Goal: Task Accomplishment & Management: Manage account settings

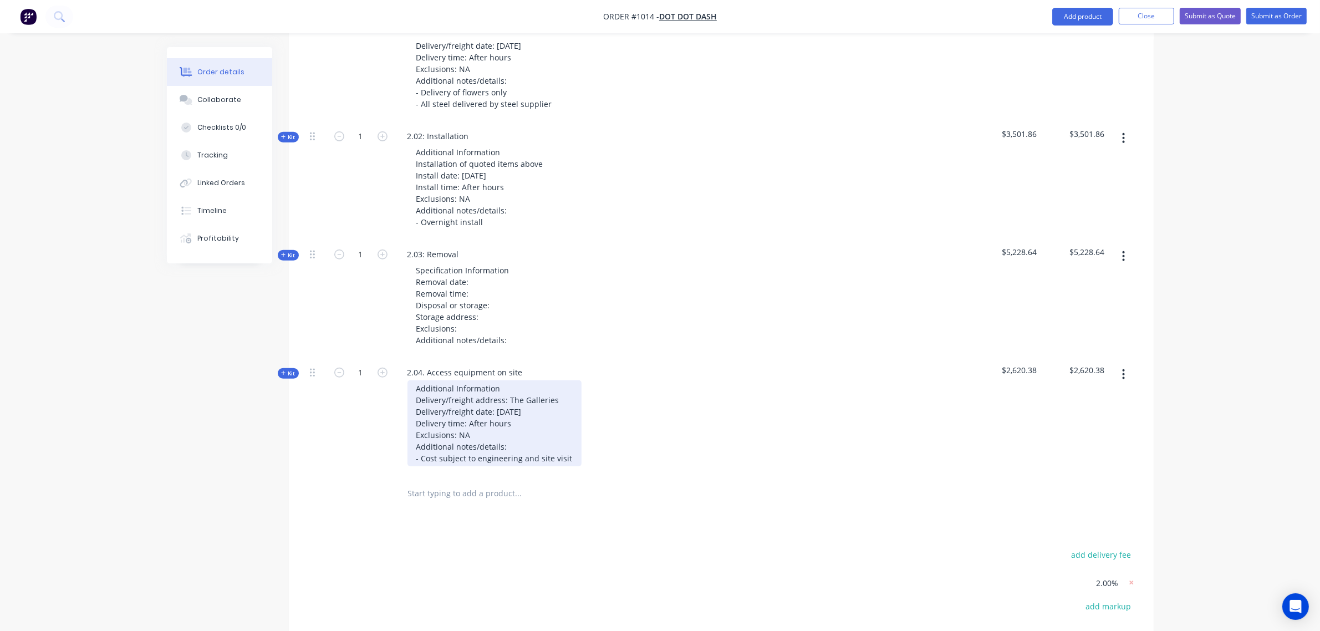
scroll to position [1104, 0]
drag, startPoint x: 565, startPoint y: 437, endPoint x: 575, endPoint y: 442, distance: 10.7
click at [565, 437] on div "Additional Information Delivery/freight address: The Galleries Delivery/freight…" at bounding box center [494, 423] width 174 height 86
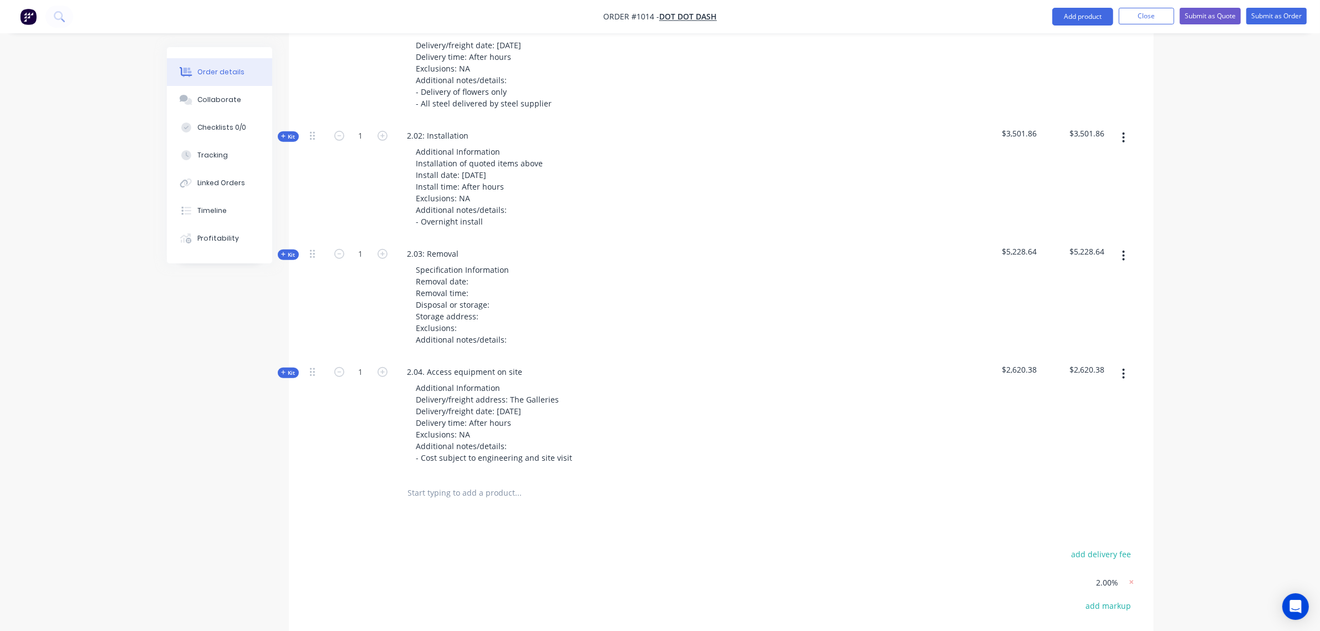
click at [289, 369] on span "Kit" at bounding box center [288, 373] width 14 height 8
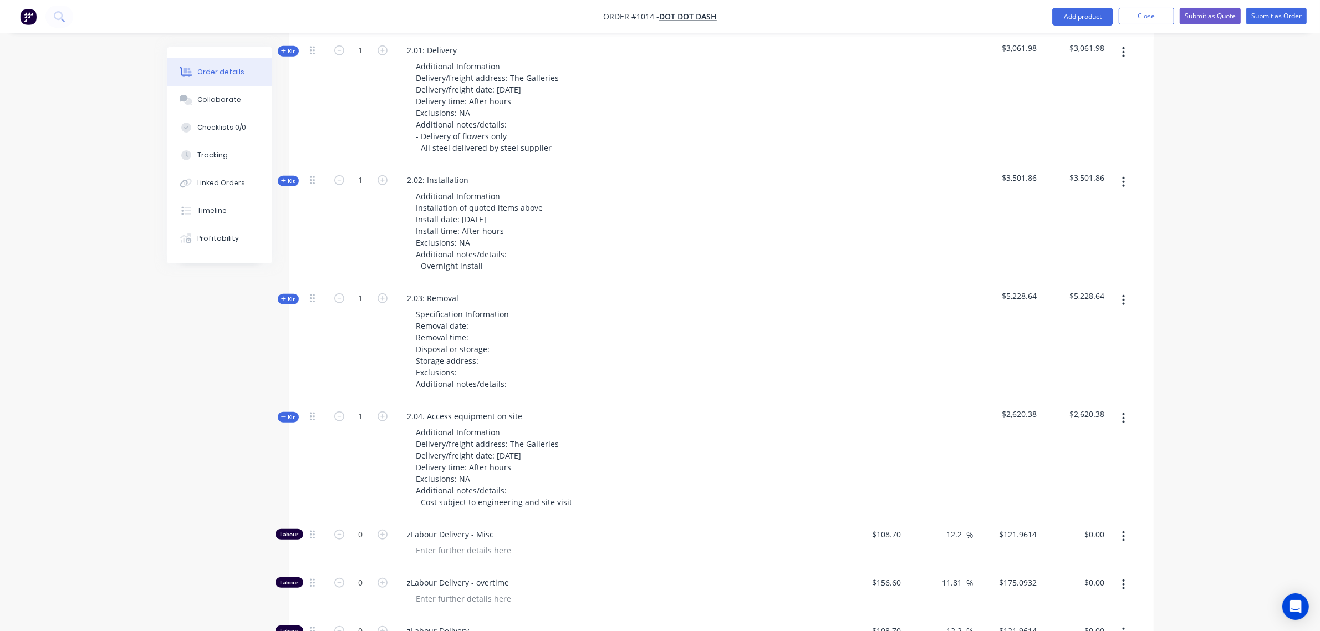
scroll to position [1059, 0]
click at [294, 412] on button "Kit" at bounding box center [288, 417] width 21 height 11
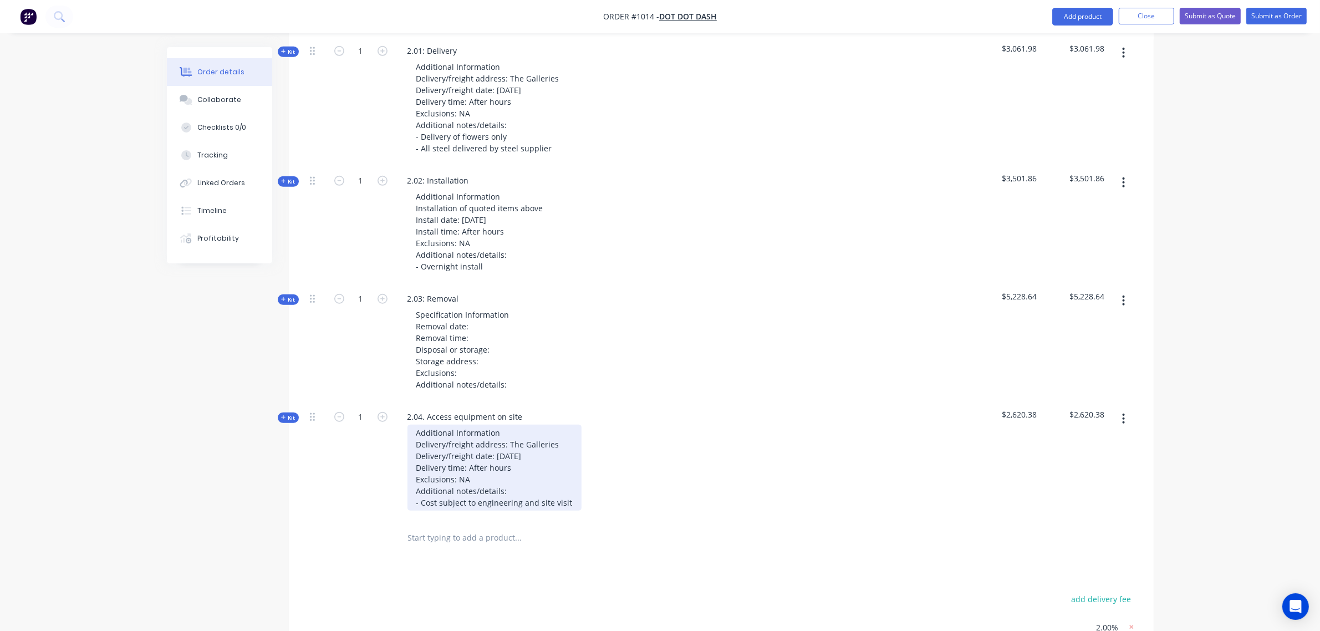
click at [569, 487] on div "Additional Information Delivery/freight address: The Galleries Delivery/freight…" at bounding box center [494, 468] width 174 height 86
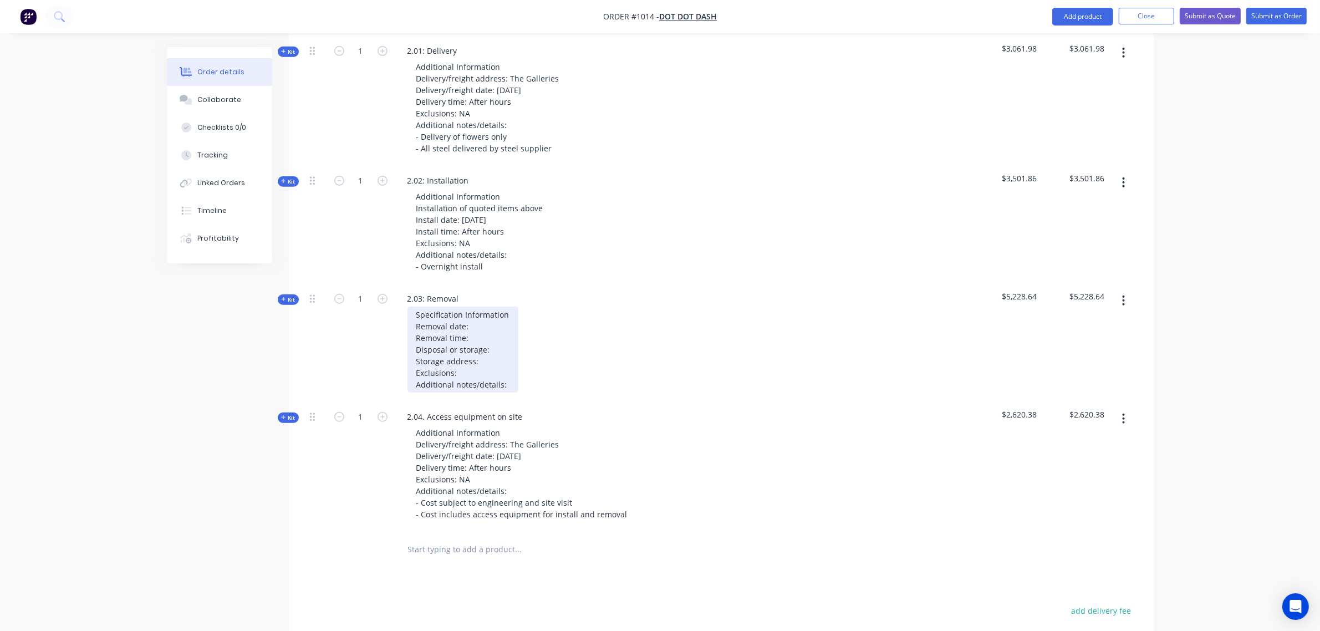
click at [489, 306] on div "Specification Information Removal date: Removal time: Disposal or storage: Stor…" at bounding box center [462, 349] width 111 height 86
click at [510, 366] on div "Specification Information Removal date: TBC Removal time: After hours Disposal …" at bounding box center [469, 349] width 125 height 86
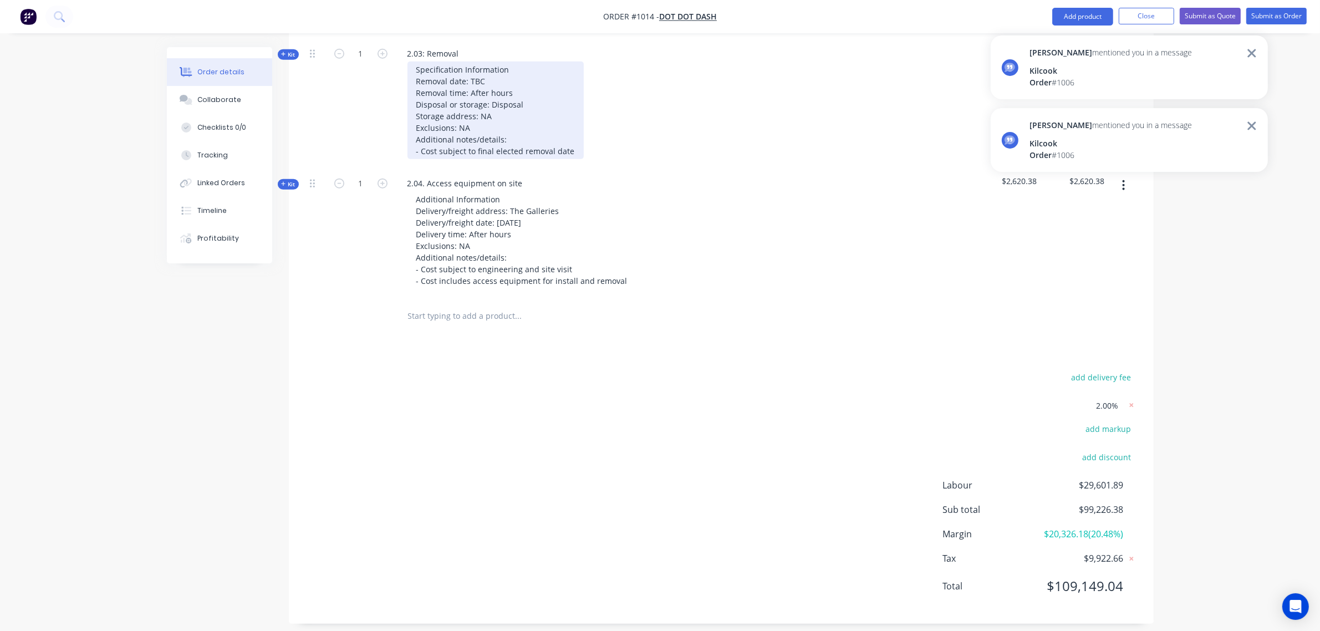
scroll to position [1312, 0]
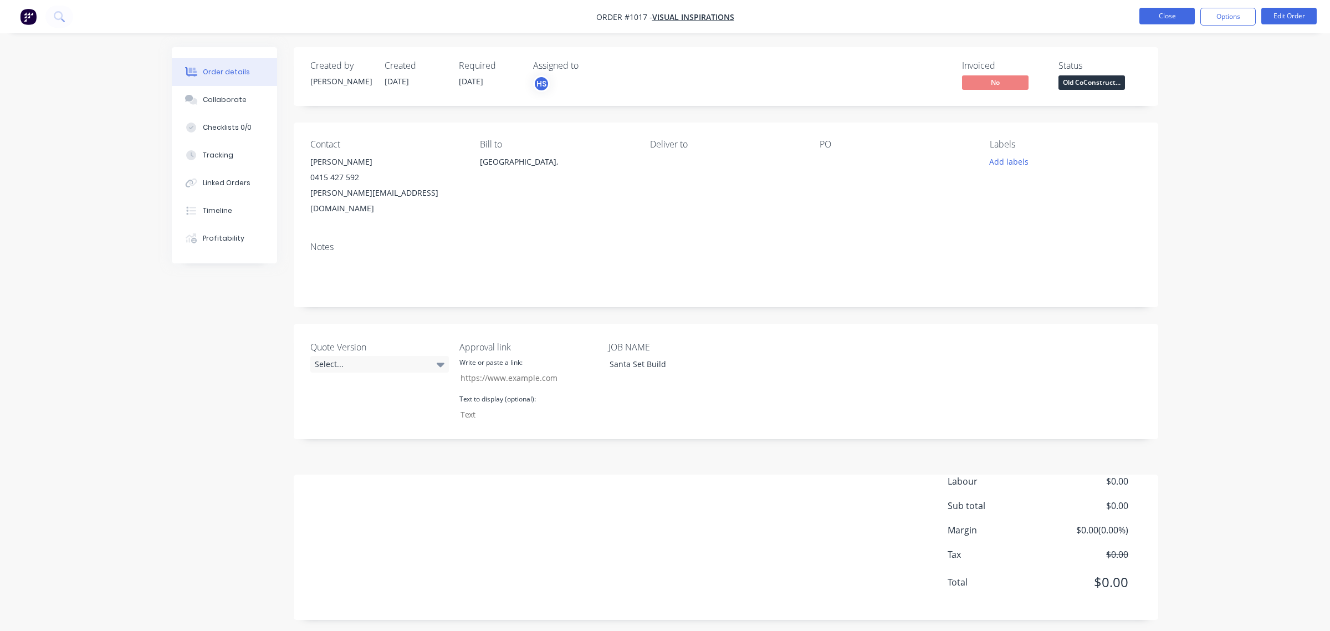
click at [1178, 15] on button "Close" at bounding box center [1166, 16] width 55 height 17
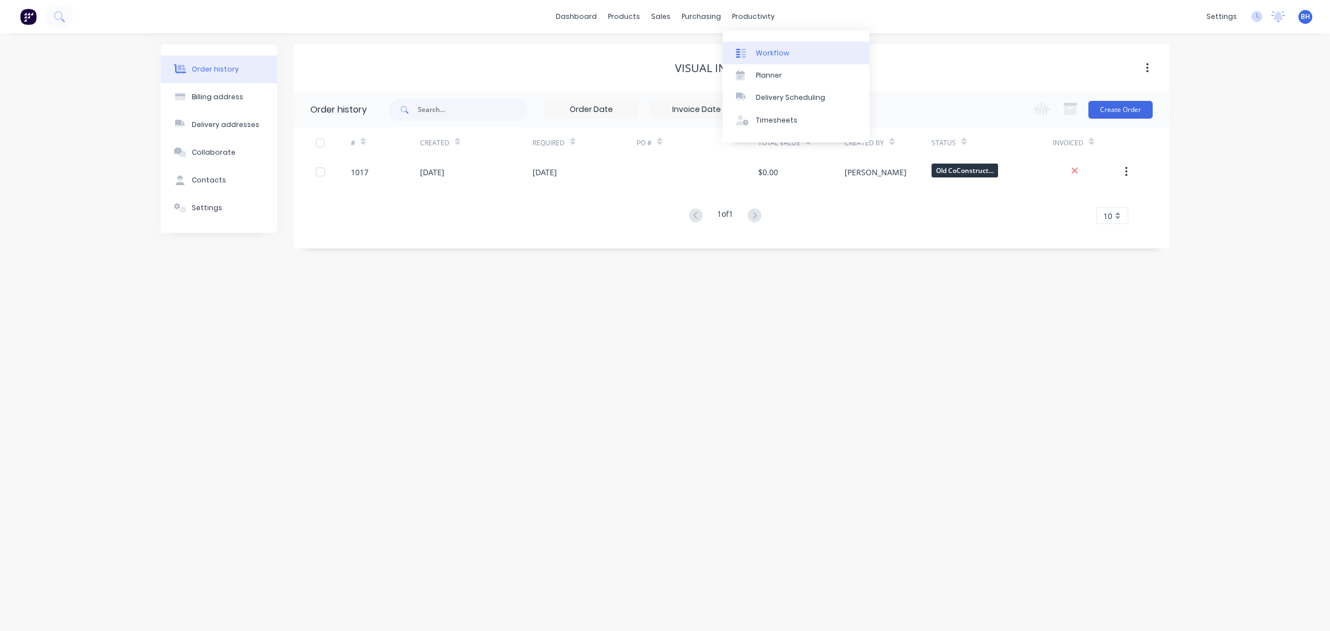
click at [782, 50] on div "Workflow" at bounding box center [772, 53] width 33 height 10
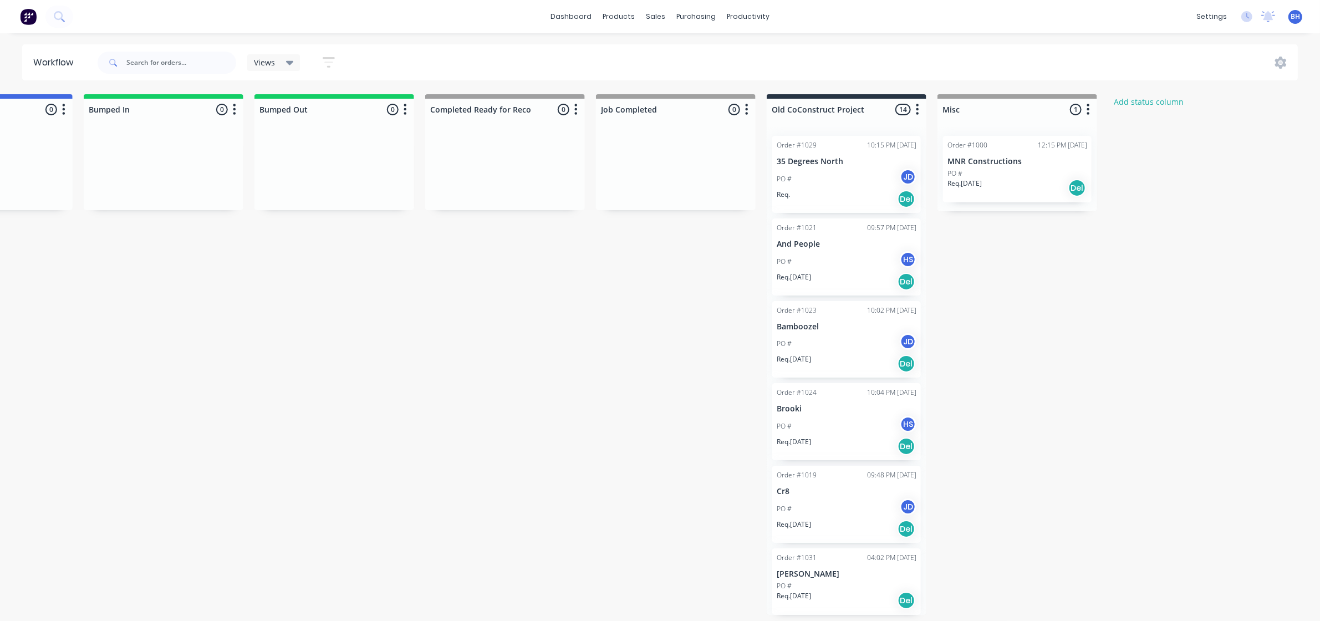
scroll to position [0, 1010]
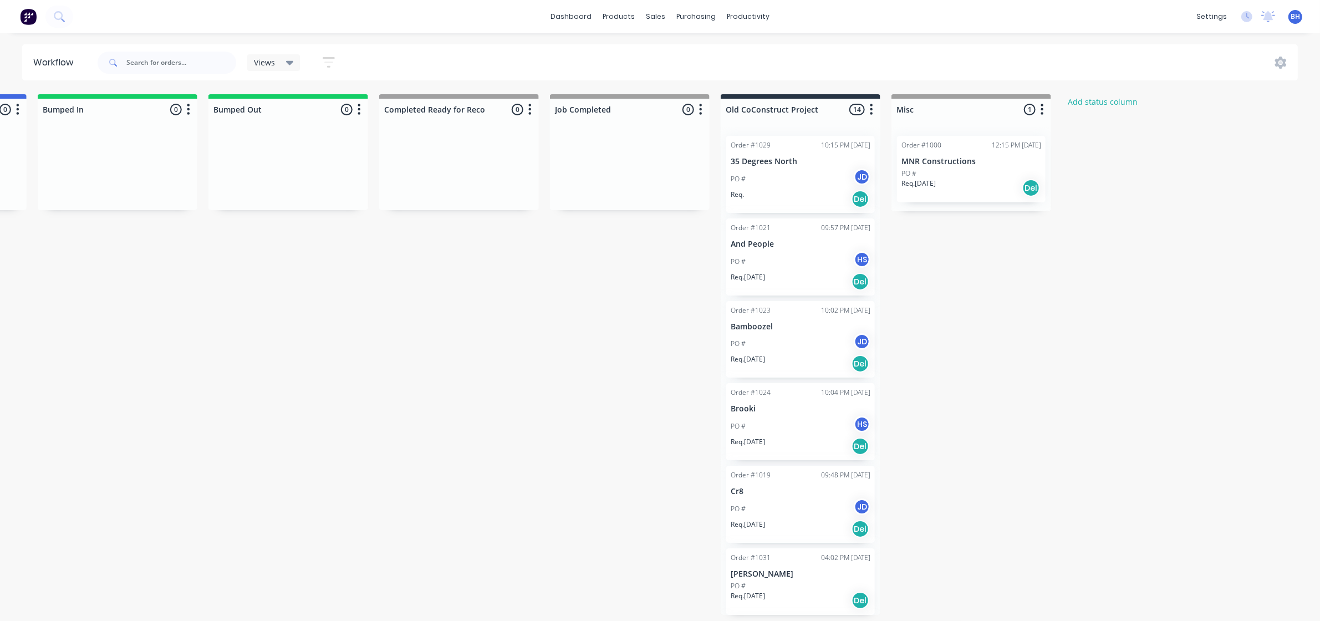
click at [873, 113] on button "button" at bounding box center [871, 109] width 13 height 13
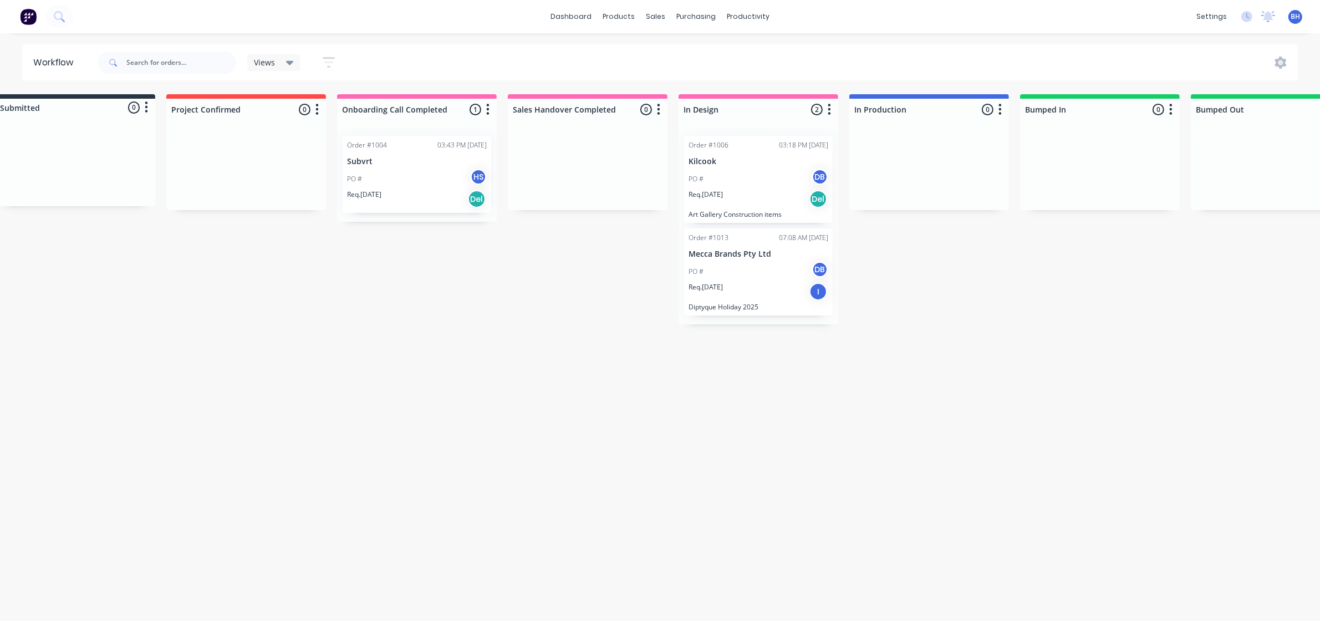
scroll to position [0, 18]
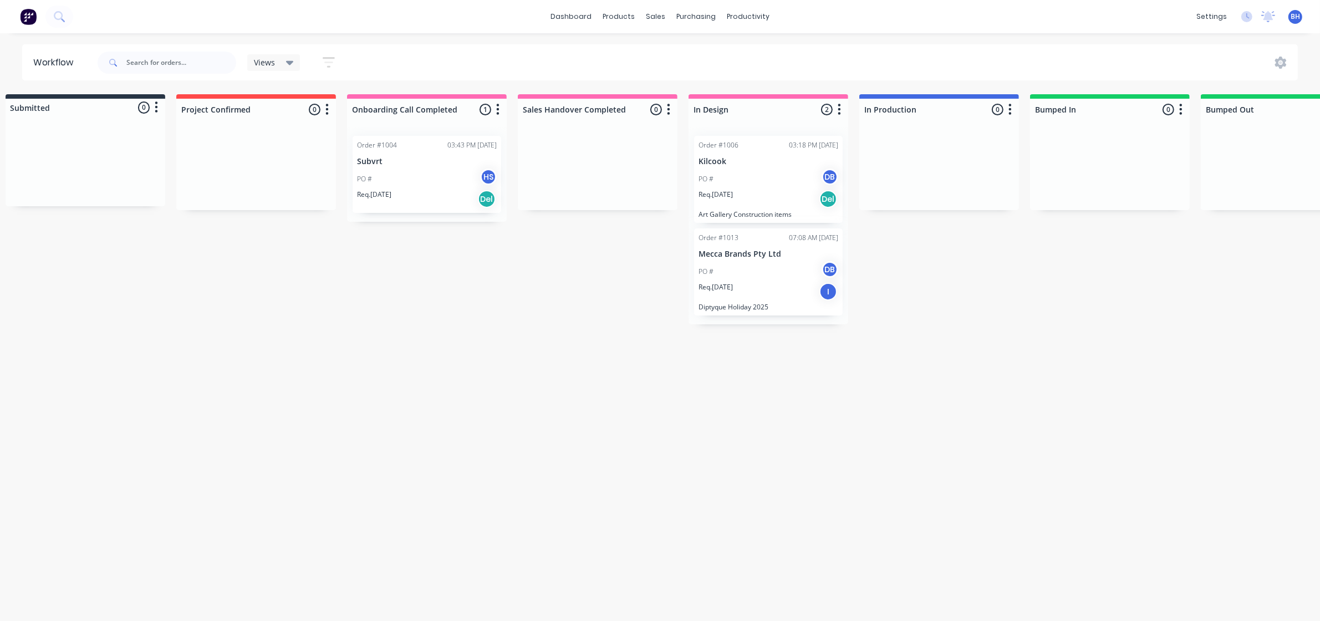
click at [754, 175] on div "PO # DB" at bounding box center [768, 178] width 140 height 21
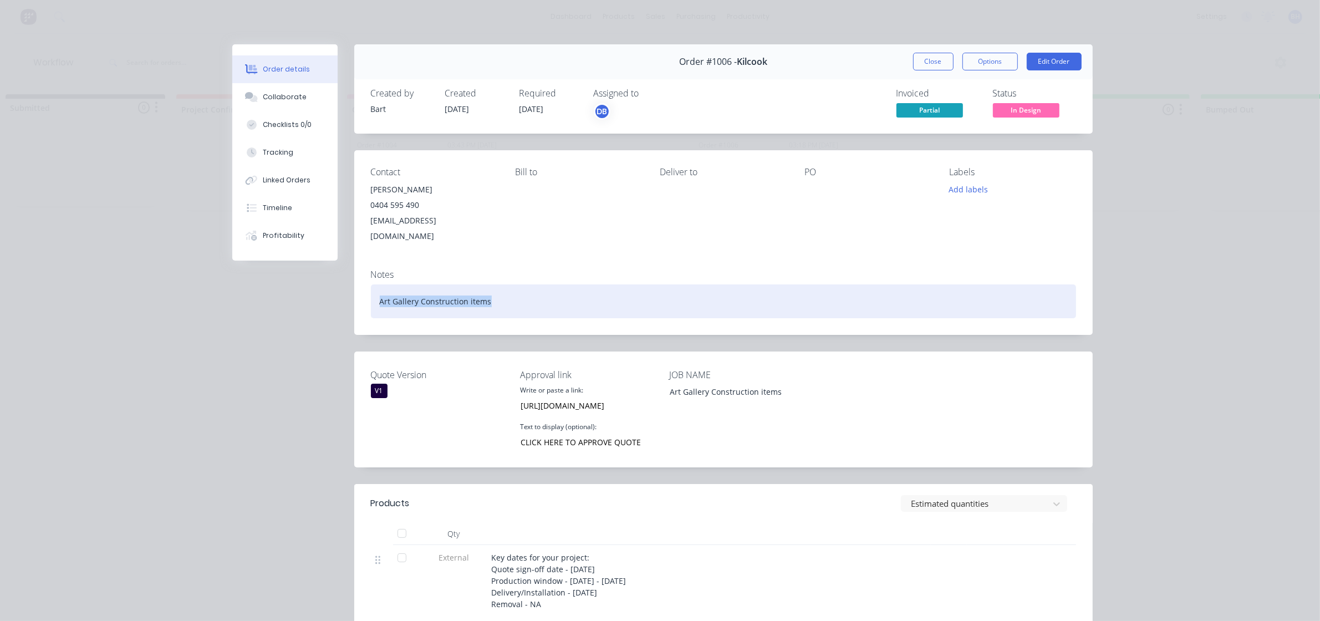
drag, startPoint x: 484, startPoint y: 288, endPoint x: 370, endPoint y: 294, distance: 113.7
click at [371, 294] on div "Art Gallery Construction items" at bounding box center [723, 301] width 705 height 34
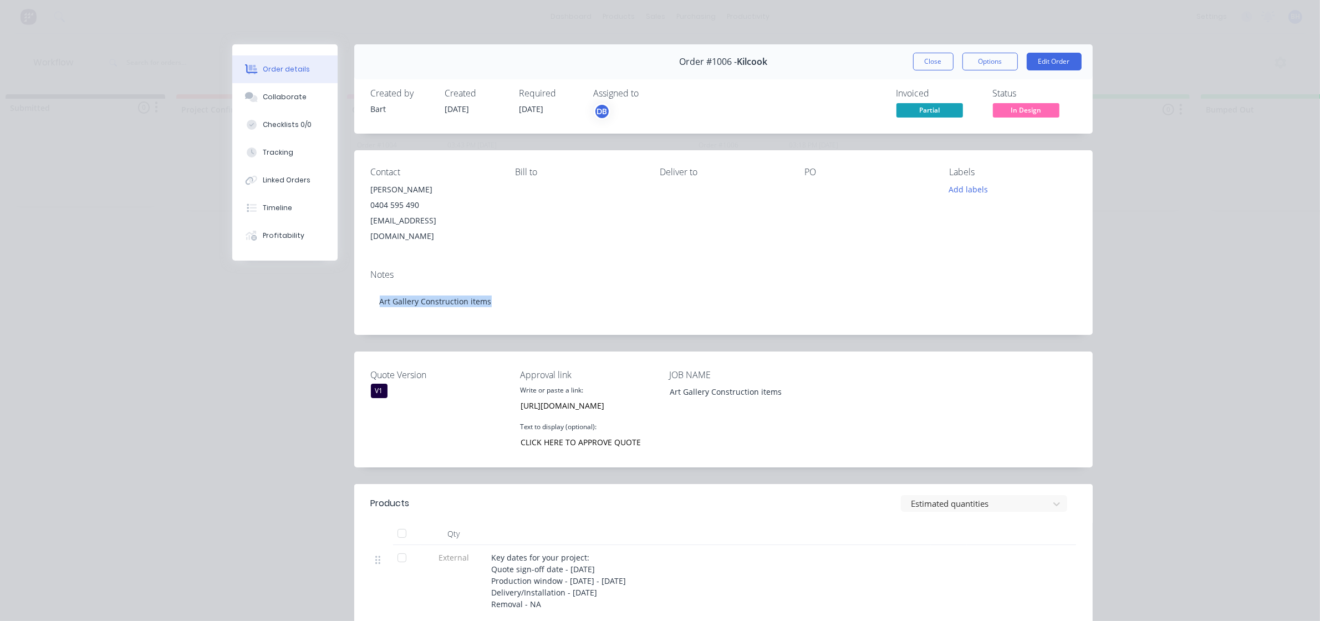
click at [413, 269] on div "Notes" at bounding box center [723, 274] width 705 height 11
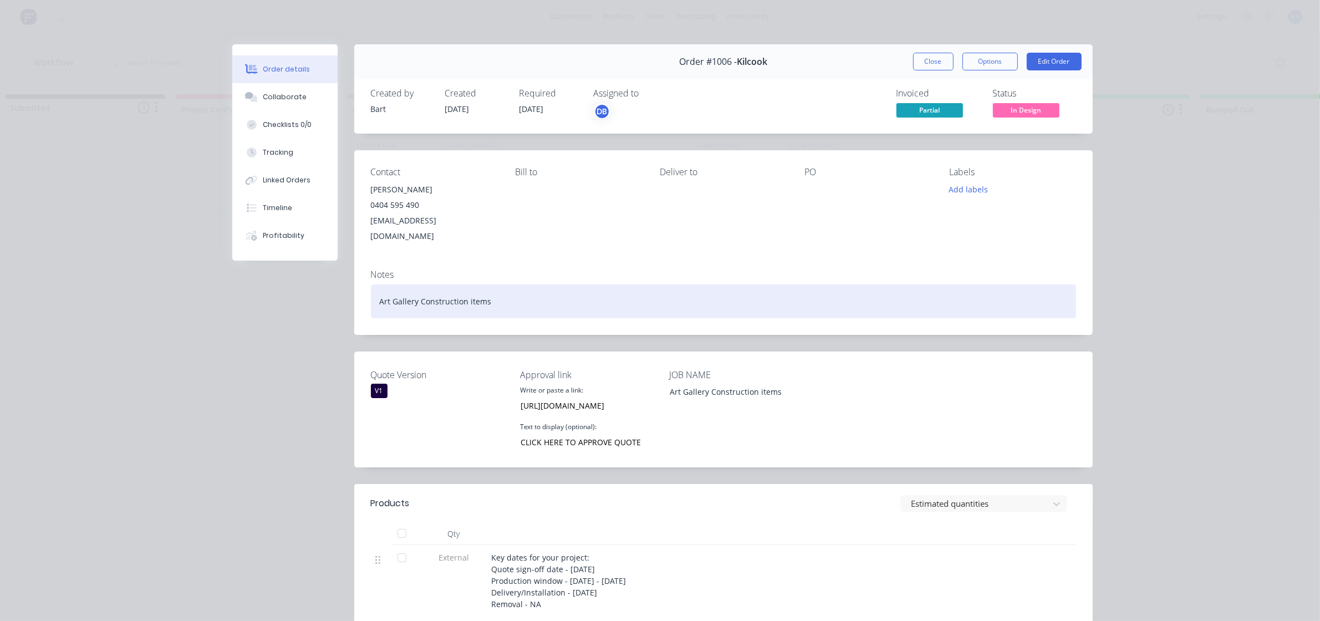
click at [373, 284] on div "Art Gallery Construction items" at bounding box center [723, 301] width 705 height 34
drag, startPoint x: 395, startPoint y: 284, endPoint x: 364, endPoint y: 287, distance: 30.6
click at [364, 287] on div "Notes 1006 Art Gallery Construction items" at bounding box center [723, 297] width 738 height 74
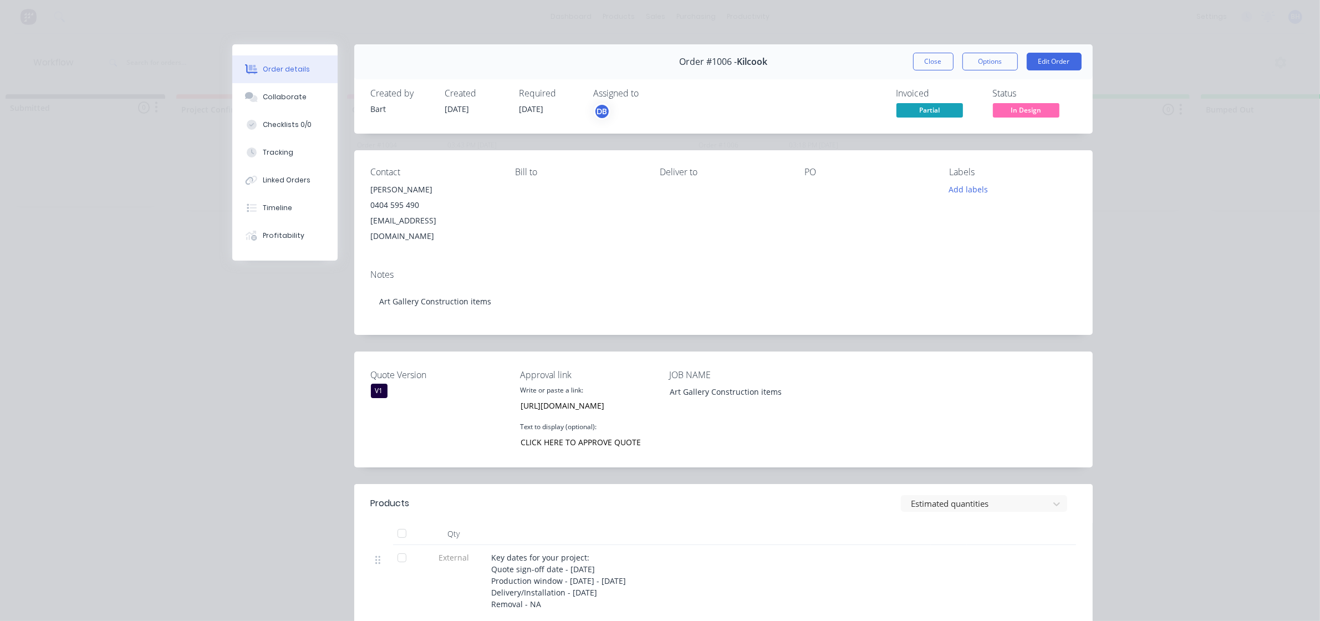
click at [740, 234] on div "Contact [PERSON_NAME] [PHONE_NUMBER] [EMAIL_ADDRESS][DOMAIN_NAME] [PERSON_NAME]…" at bounding box center [723, 205] width 738 height 110
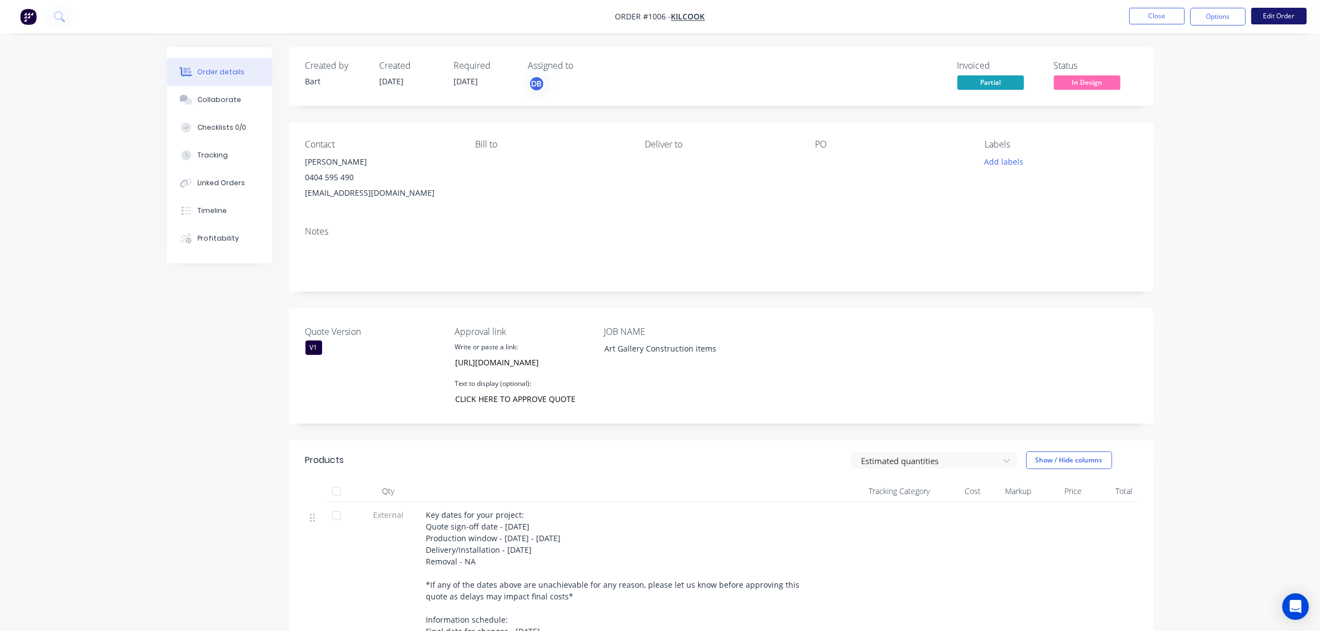
click at [1270, 15] on button "Edit Order" at bounding box center [1278, 16] width 55 height 17
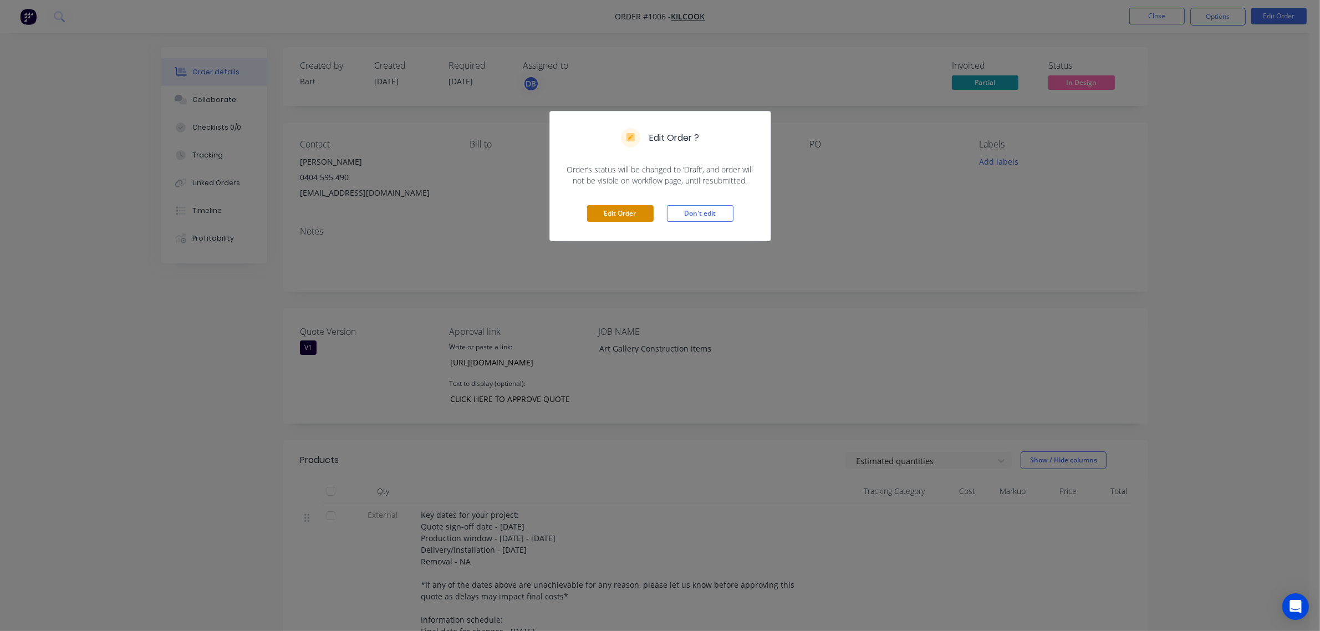
click at [622, 213] on button "Edit Order" at bounding box center [620, 213] width 67 height 17
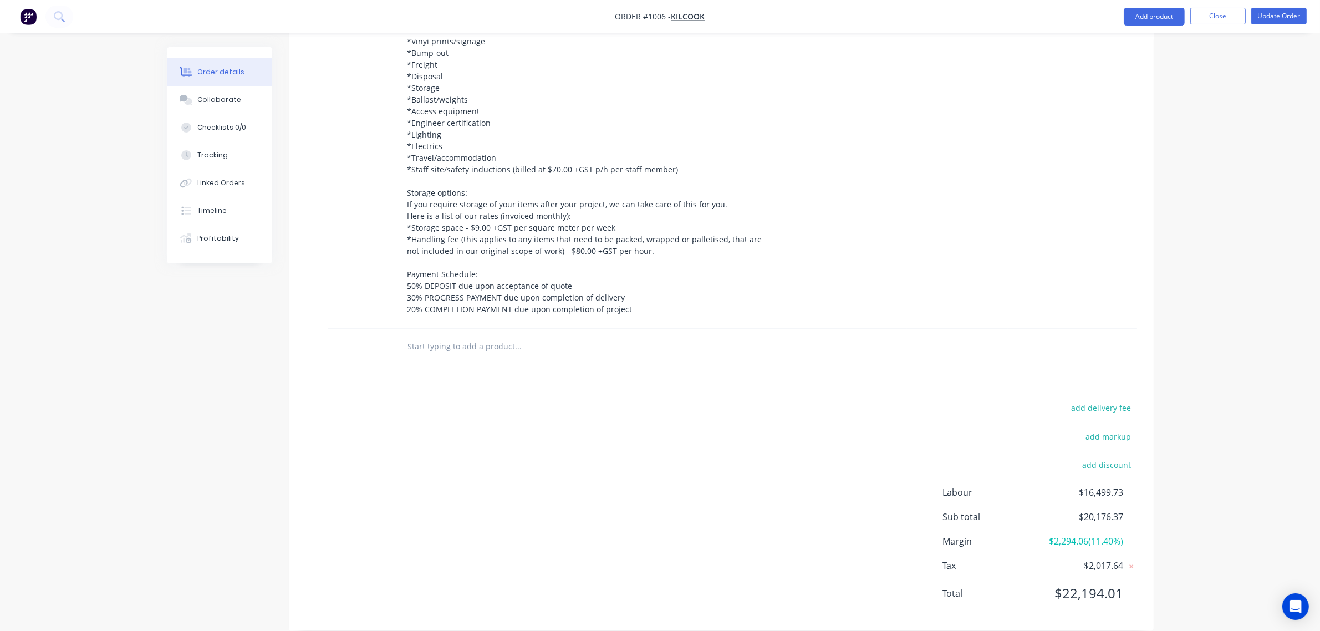
scroll to position [1503, 0]
click at [453, 340] on input "text" at bounding box center [518, 345] width 222 height 22
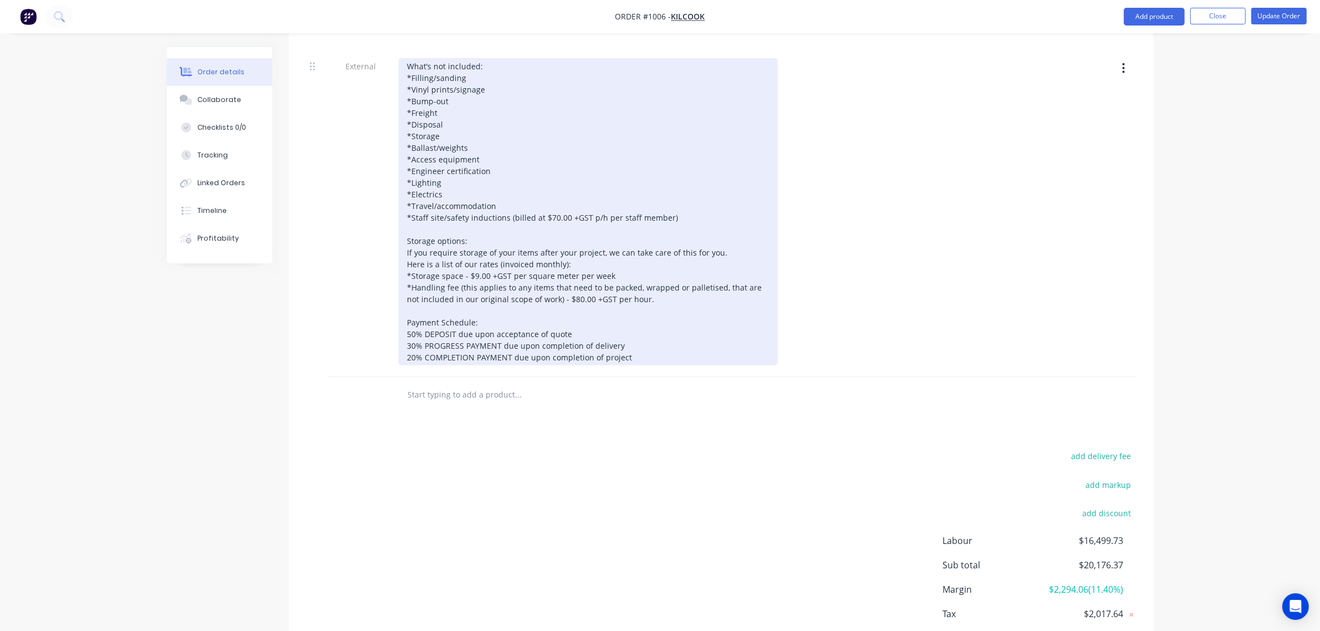
scroll to position [1456, 0]
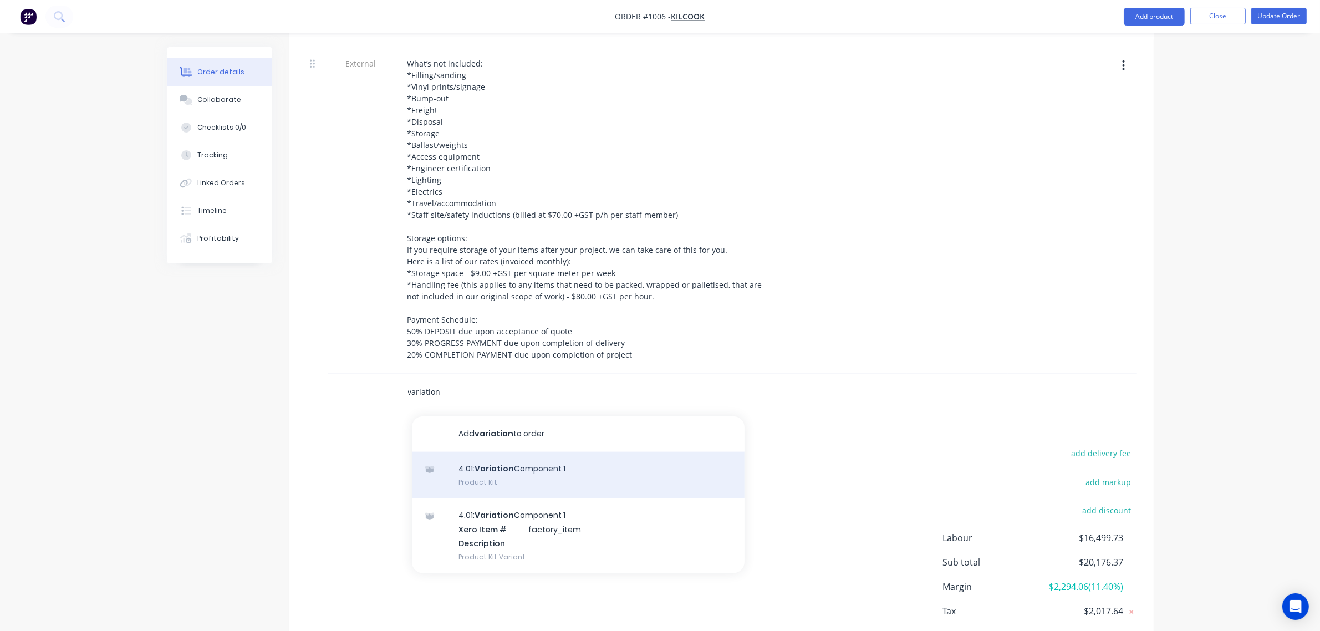
type input "variation"
click at [493, 456] on div "4.01: Variation Component 1 Product Kit" at bounding box center [578, 475] width 333 height 47
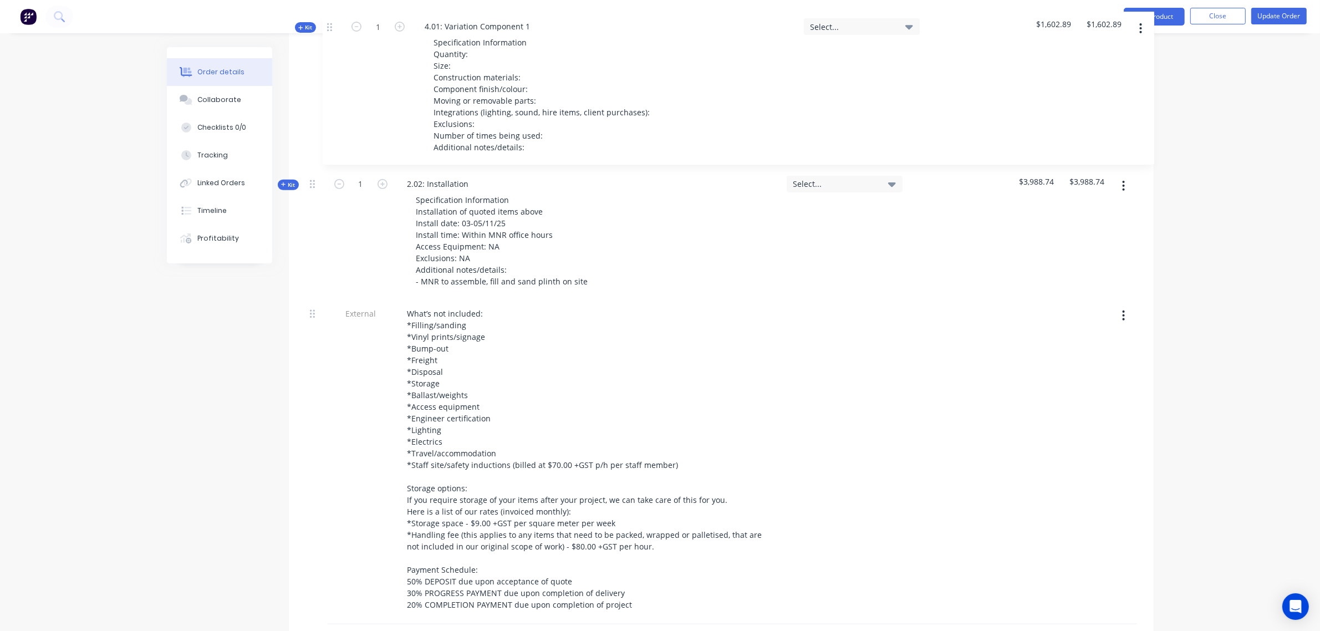
scroll to position [1354, 0]
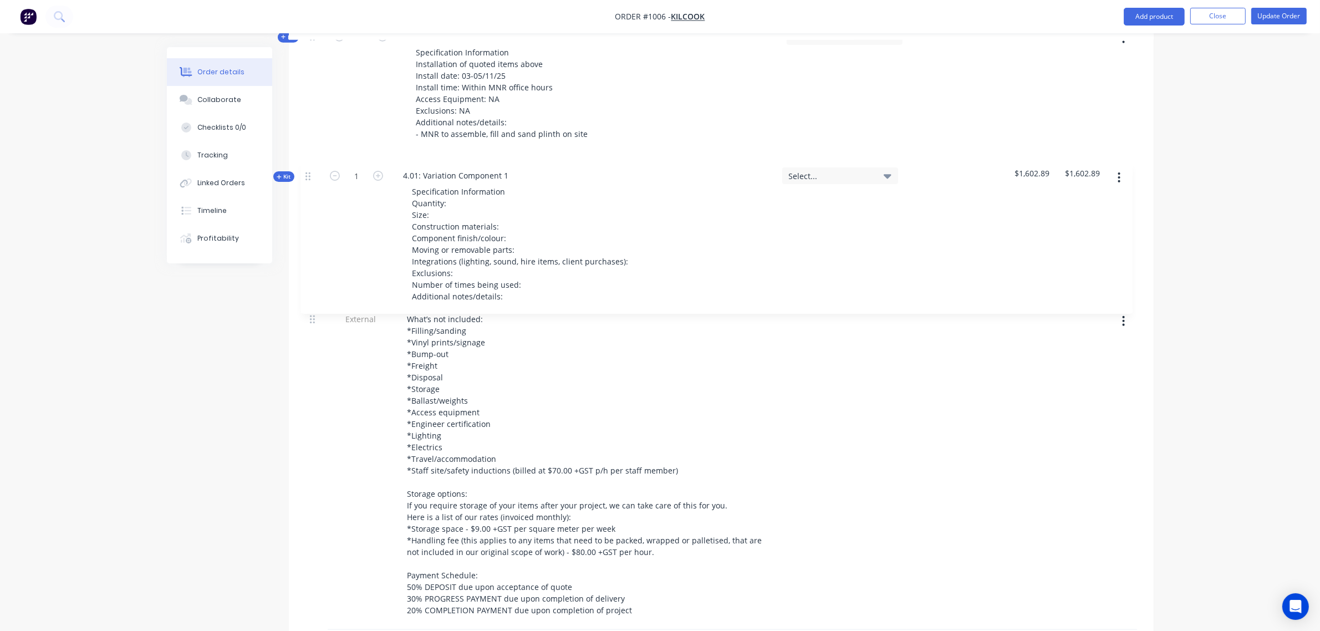
drag, startPoint x: 309, startPoint y: 372, endPoint x: 308, endPoint y: 165, distance: 206.7
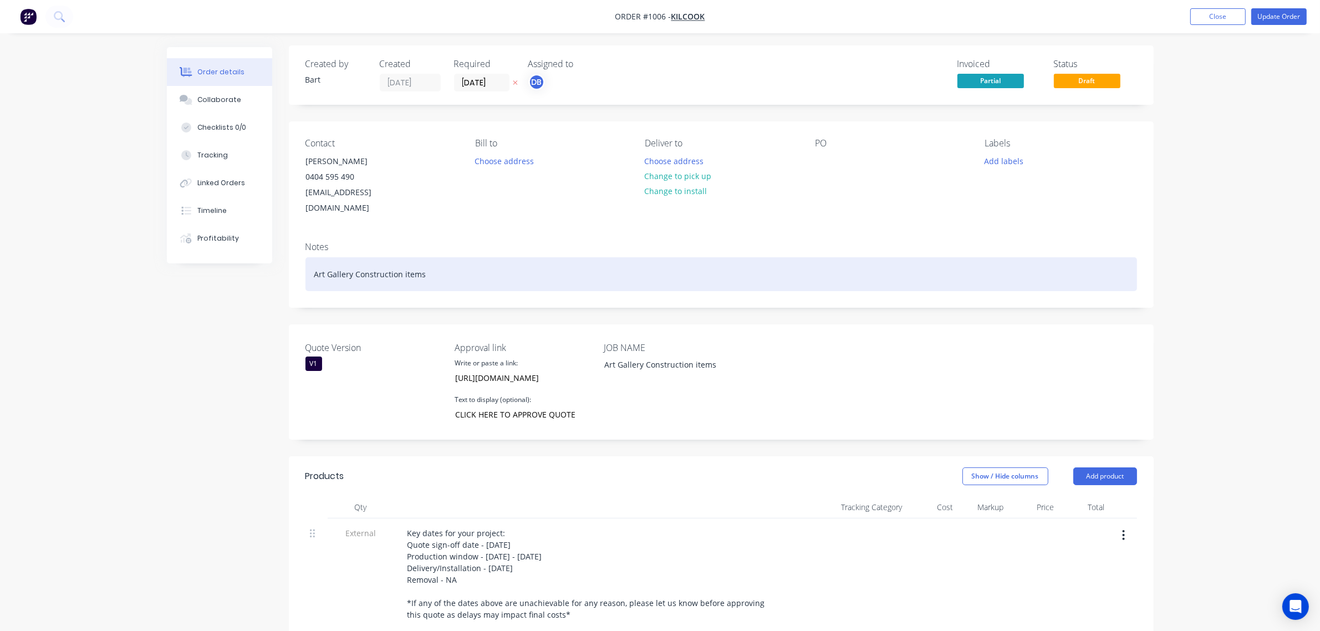
scroll to position [0, 0]
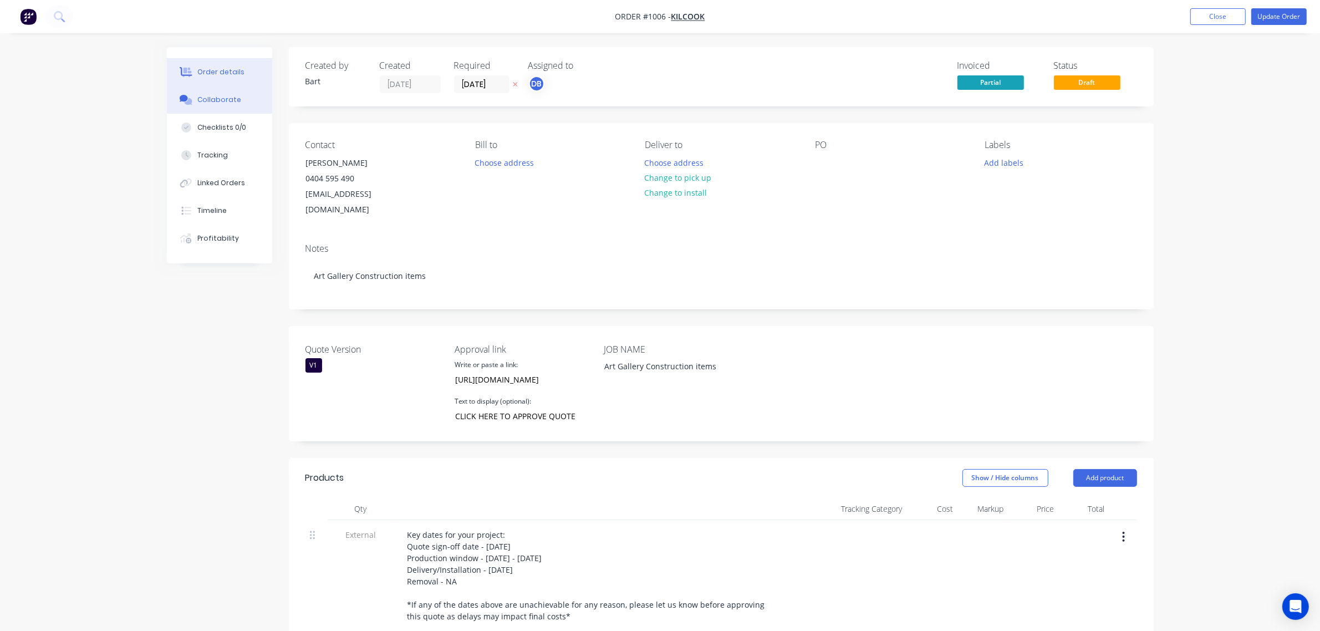
click at [218, 97] on div "Collaborate" at bounding box center [219, 100] width 44 height 10
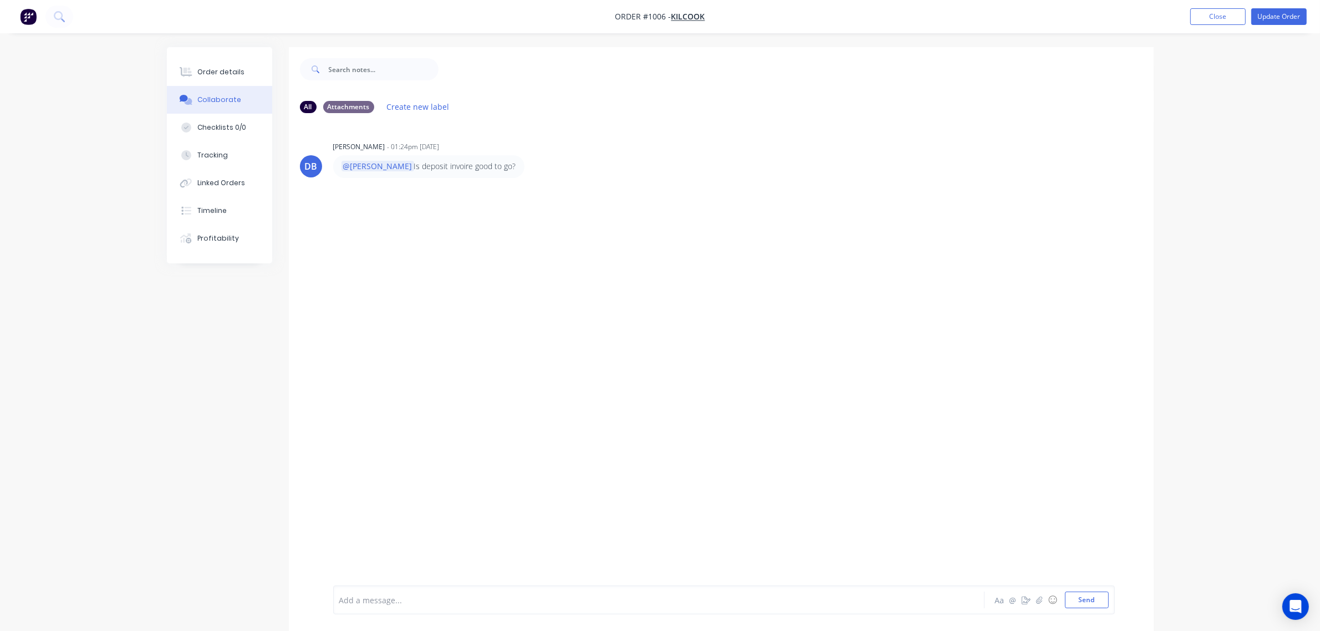
click at [406, 595] on div at bounding box center [628, 600] width 576 height 12
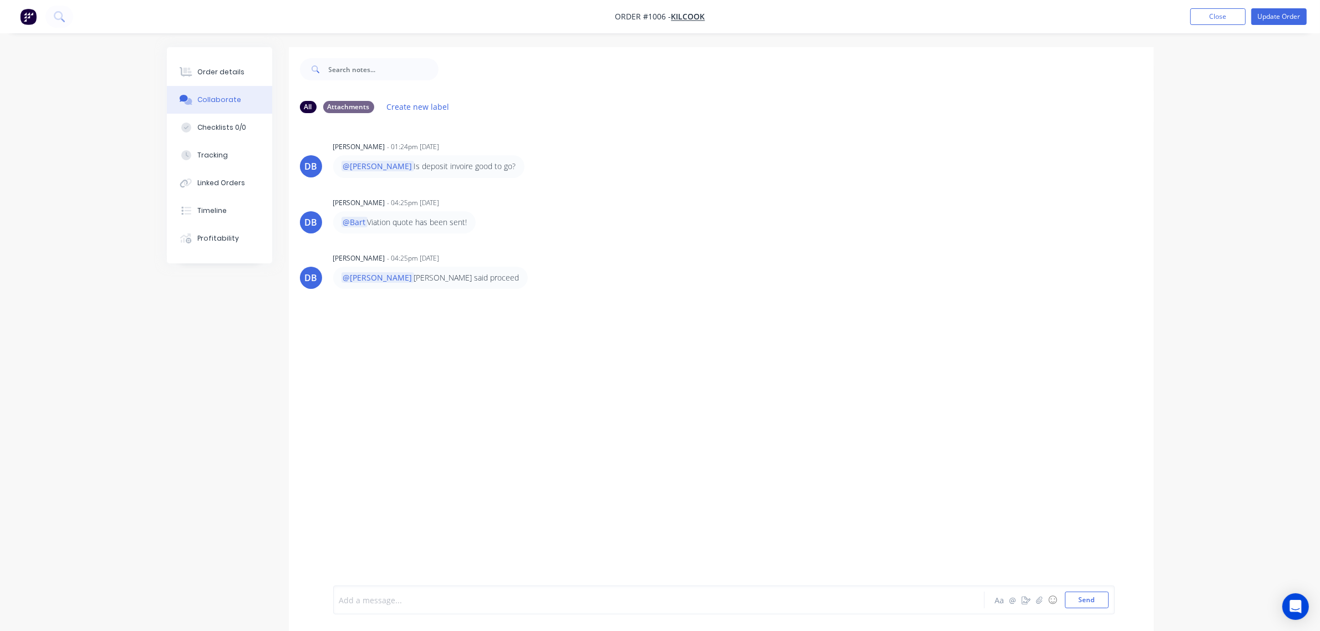
click at [399, 591] on div "Add a message..." at bounding box center [627, 599] width 577 height 17
click at [1253, 54] on icon at bounding box center [1251, 53] width 8 height 8
click at [219, 75] on div "Order details" at bounding box center [220, 72] width 47 height 10
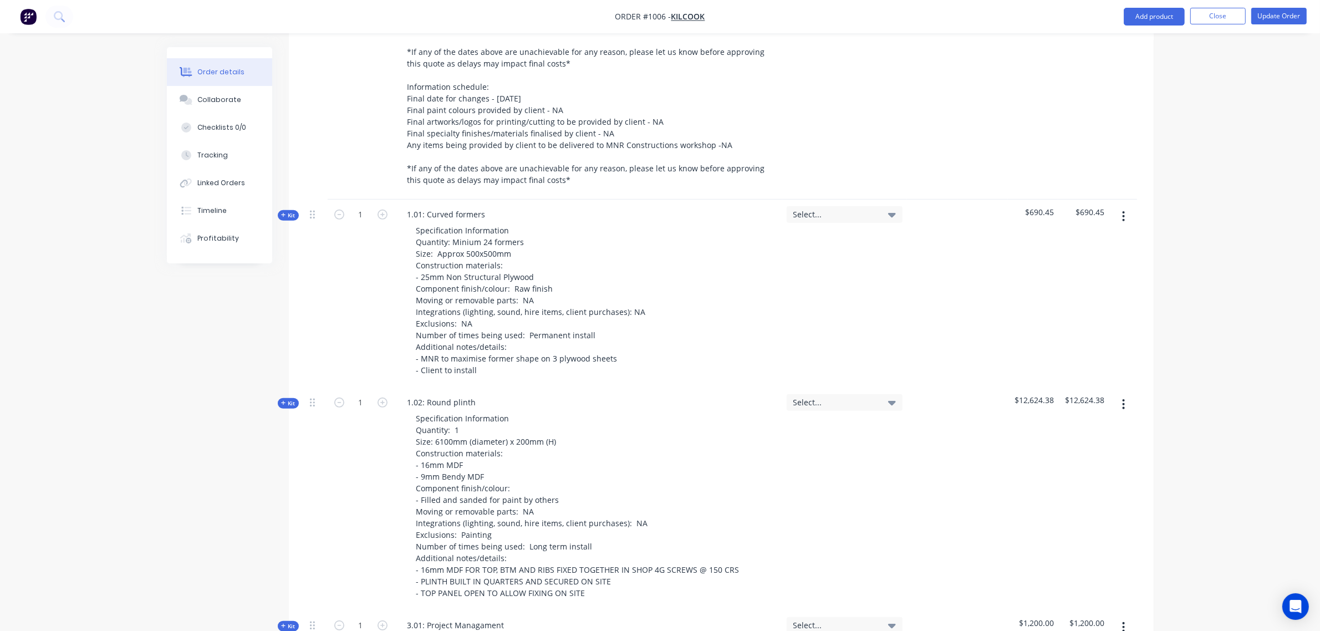
scroll to position [553, 0]
click at [1262, 18] on button "Update Order" at bounding box center [1278, 16] width 55 height 17
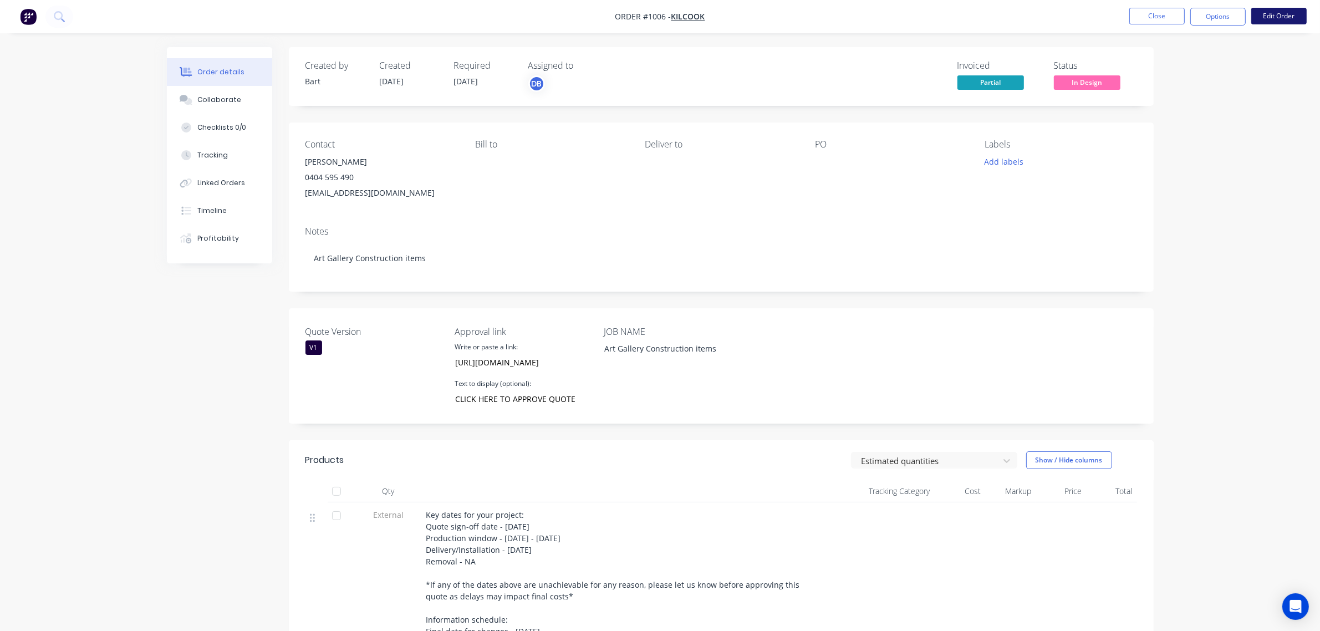
click at [1267, 16] on button "Edit Order" at bounding box center [1278, 16] width 55 height 17
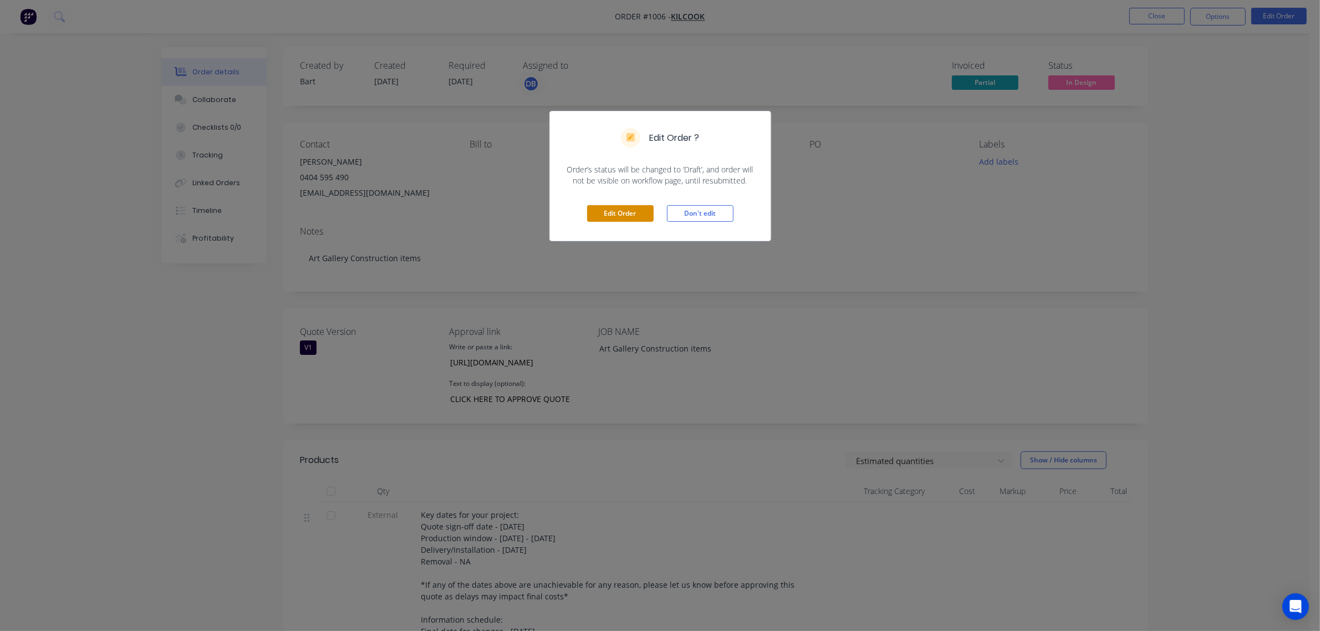
click at [632, 212] on button "Edit Order" at bounding box center [620, 213] width 67 height 17
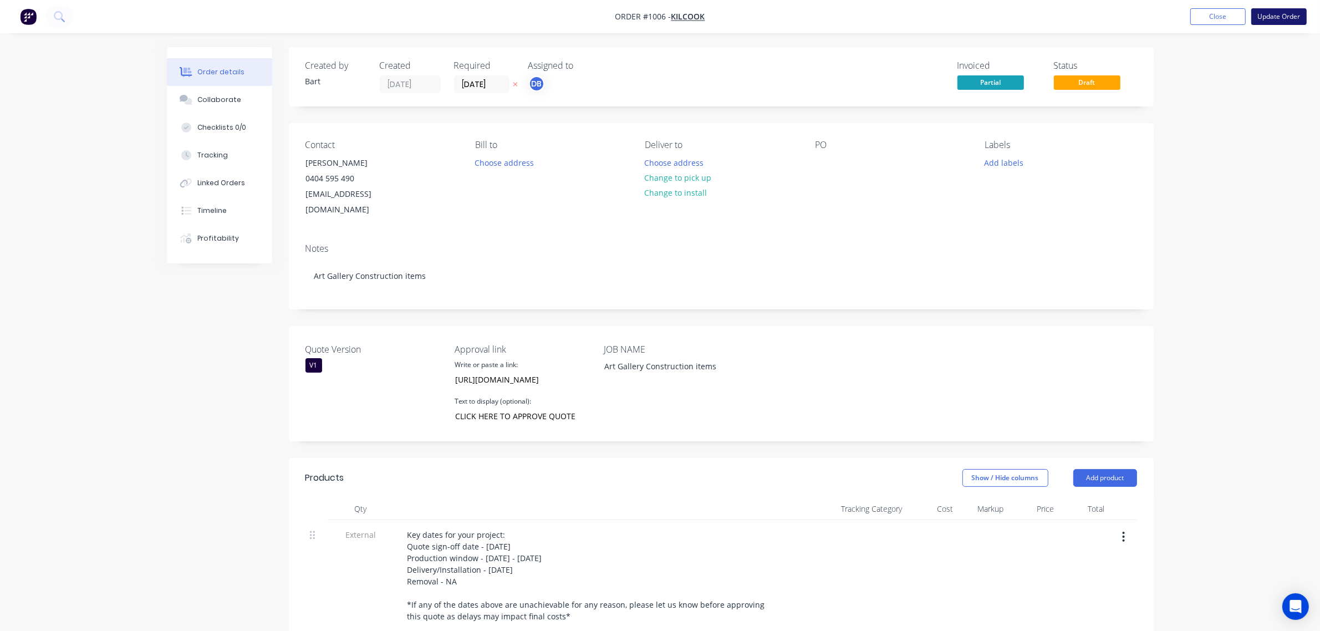
click at [1266, 15] on button "Update Order" at bounding box center [1278, 16] width 55 height 17
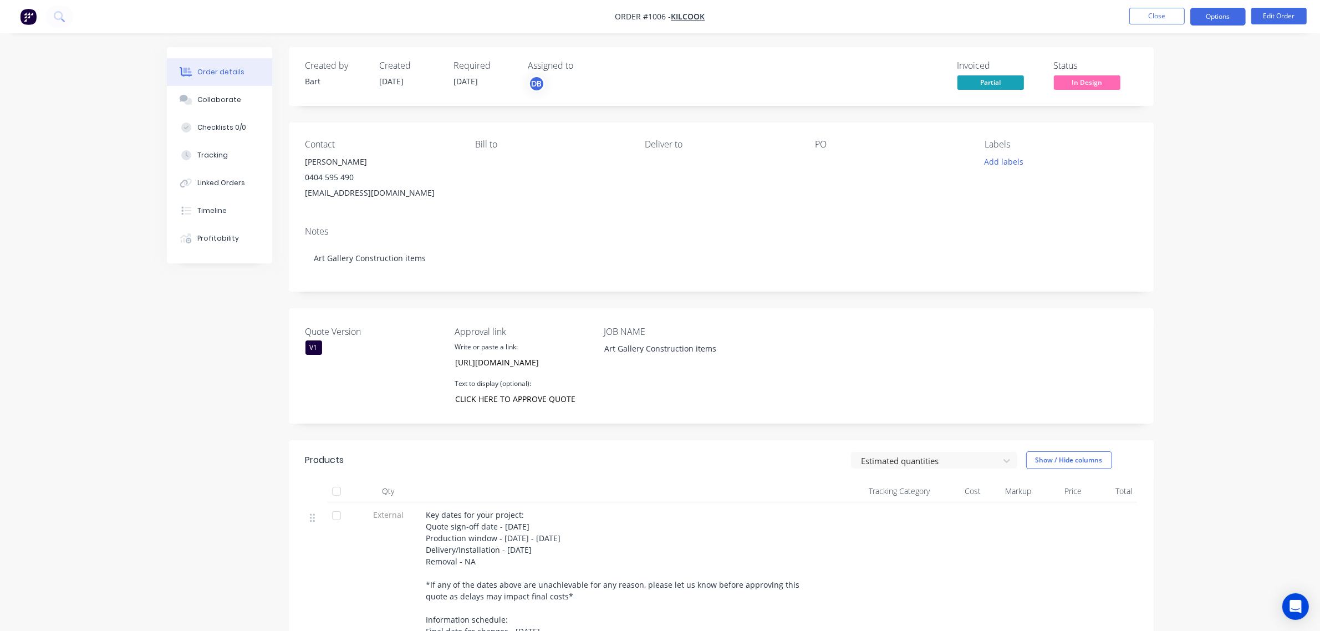
click at [1220, 22] on button "Options" at bounding box center [1217, 17] width 55 height 18
click at [1223, 18] on button "Options" at bounding box center [1217, 17] width 55 height 18
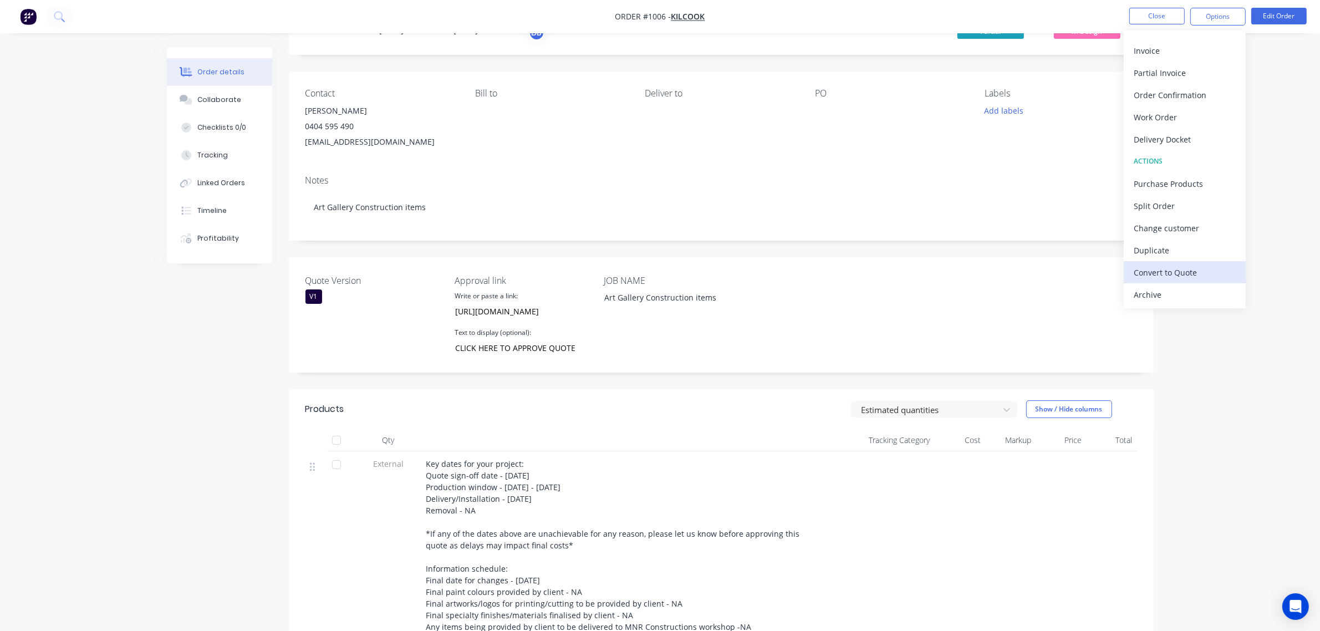
scroll to position [52, 0]
click at [1282, 19] on button "Edit Order" at bounding box center [1278, 16] width 55 height 17
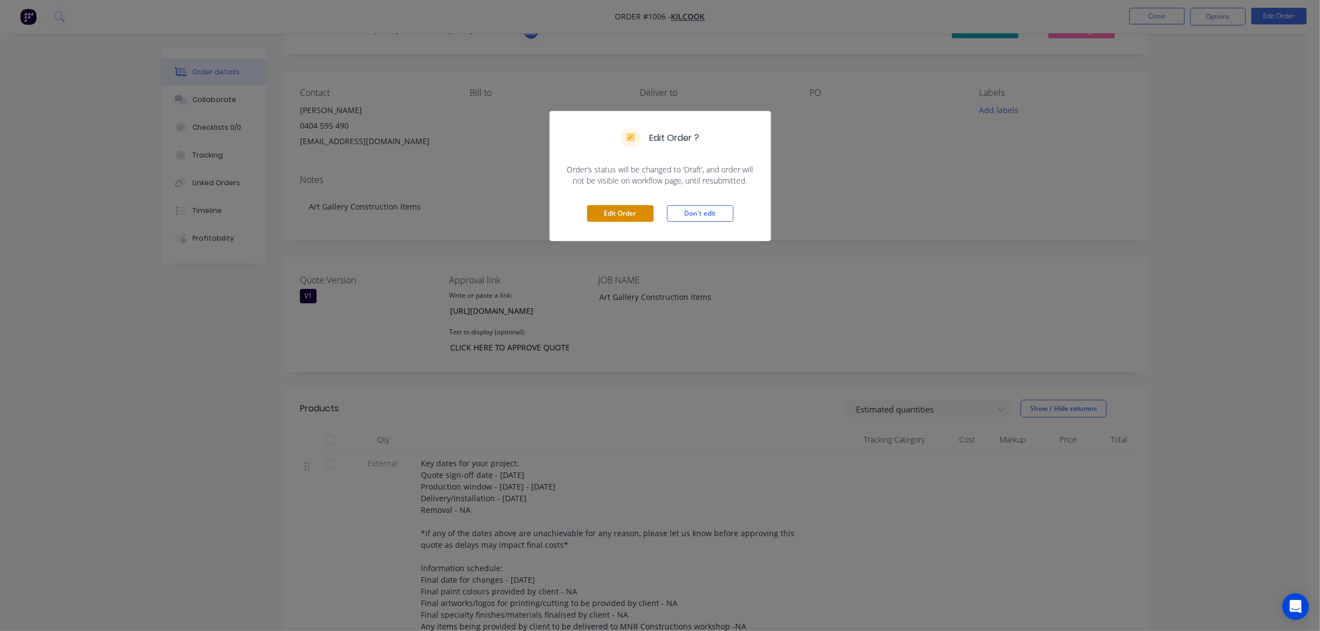
click at [616, 211] on button "Edit Order" at bounding box center [620, 213] width 67 height 17
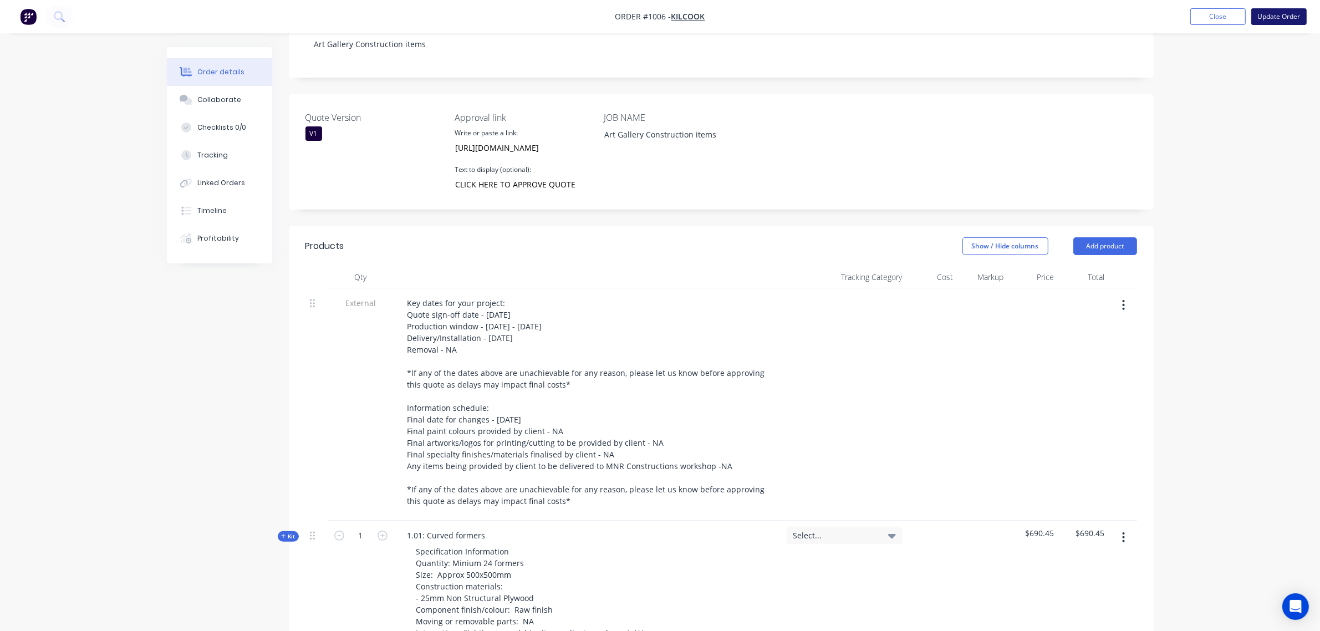
scroll to position [231, 0]
click at [1272, 13] on button "Update Order" at bounding box center [1278, 16] width 55 height 17
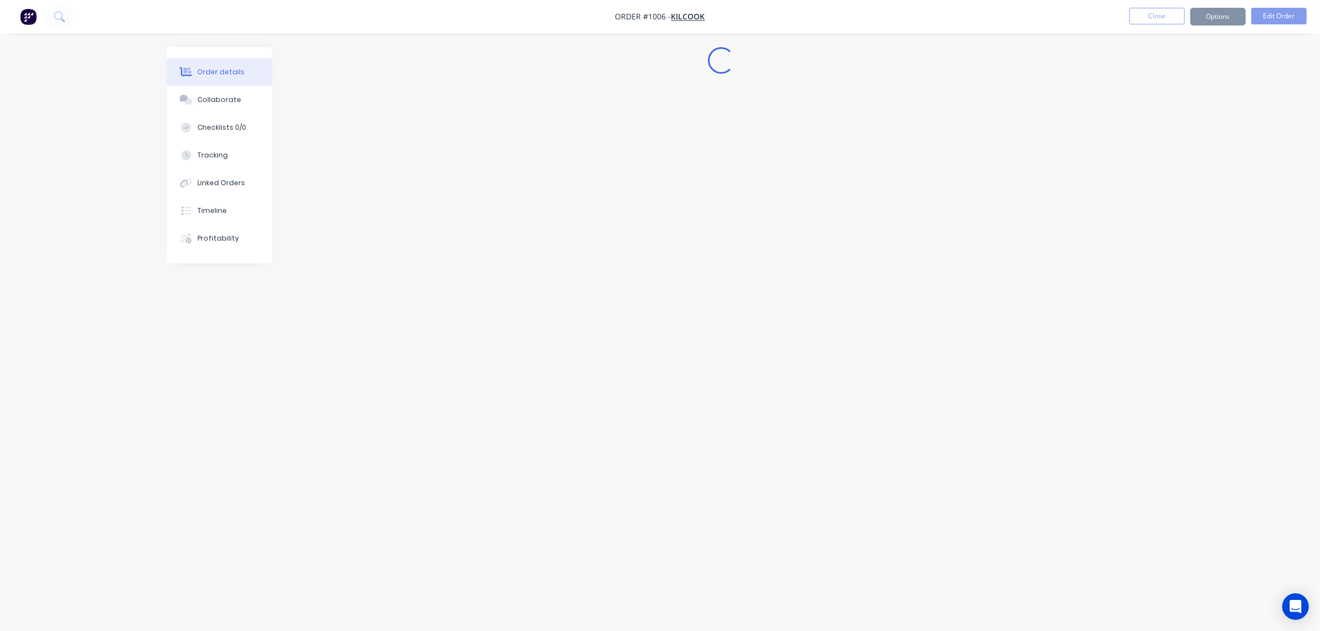
scroll to position [0, 0]
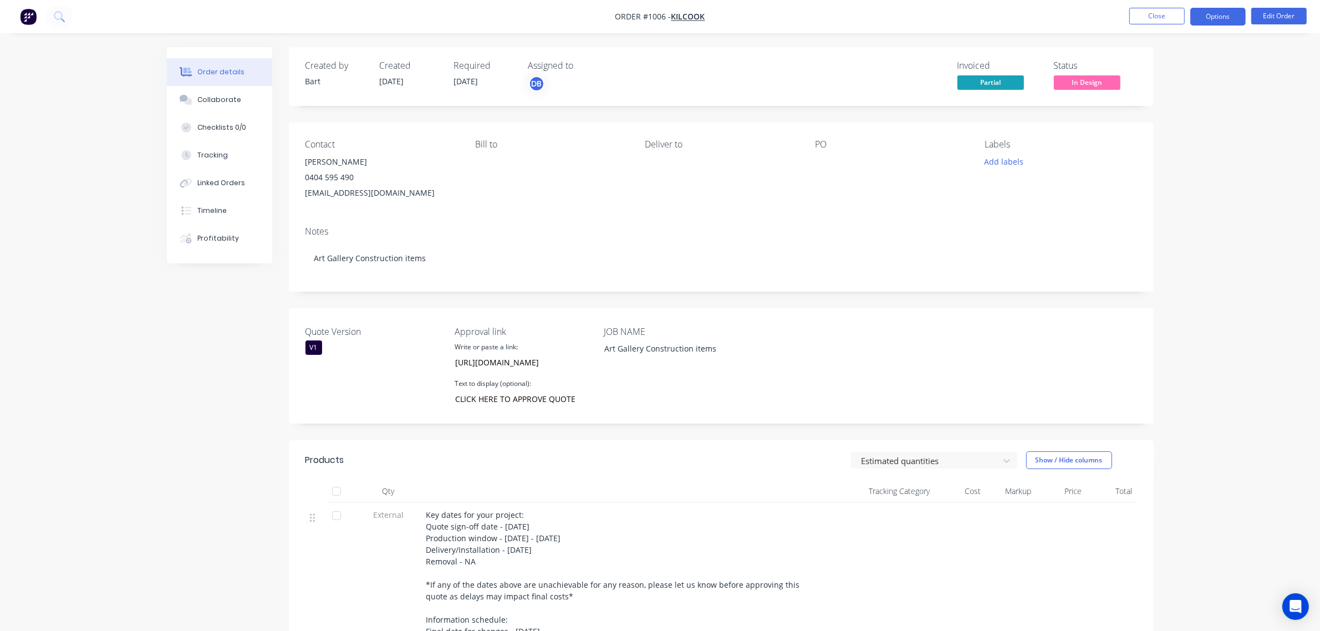
click at [1229, 21] on button "Options" at bounding box center [1217, 17] width 55 height 18
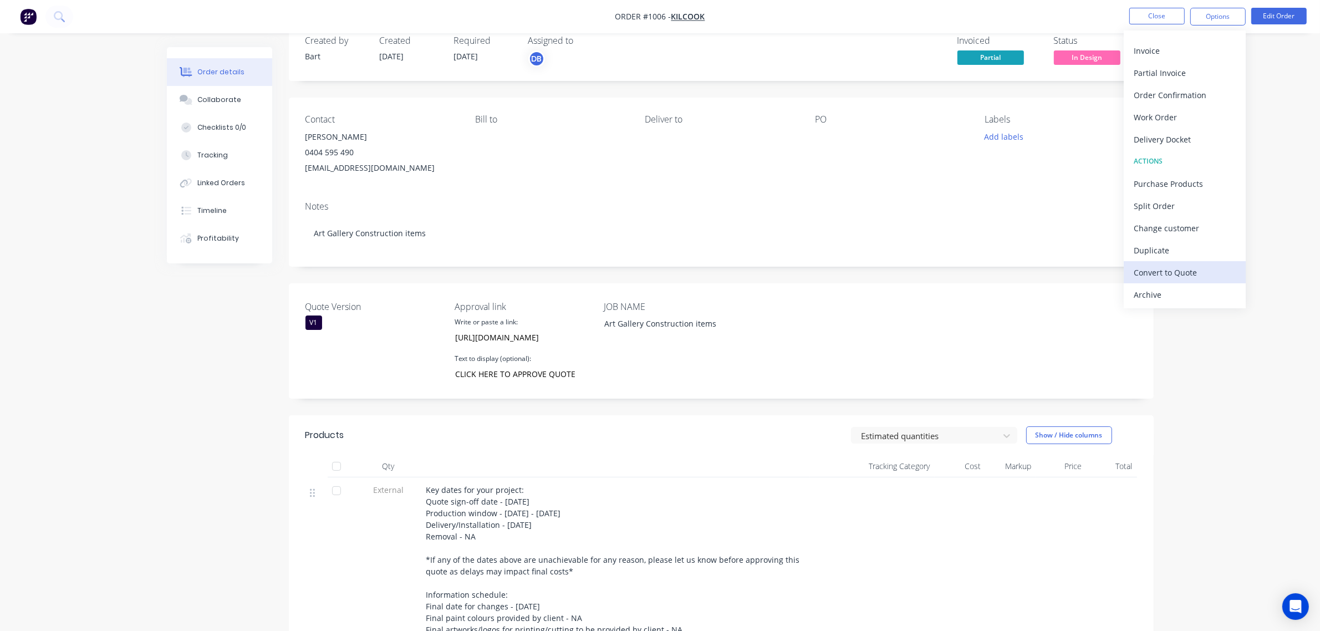
scroll to position [26, 0]
click at [1190, 270] on div "Convert to Quote" at bounding box center [1184, 272] width 102 height 16
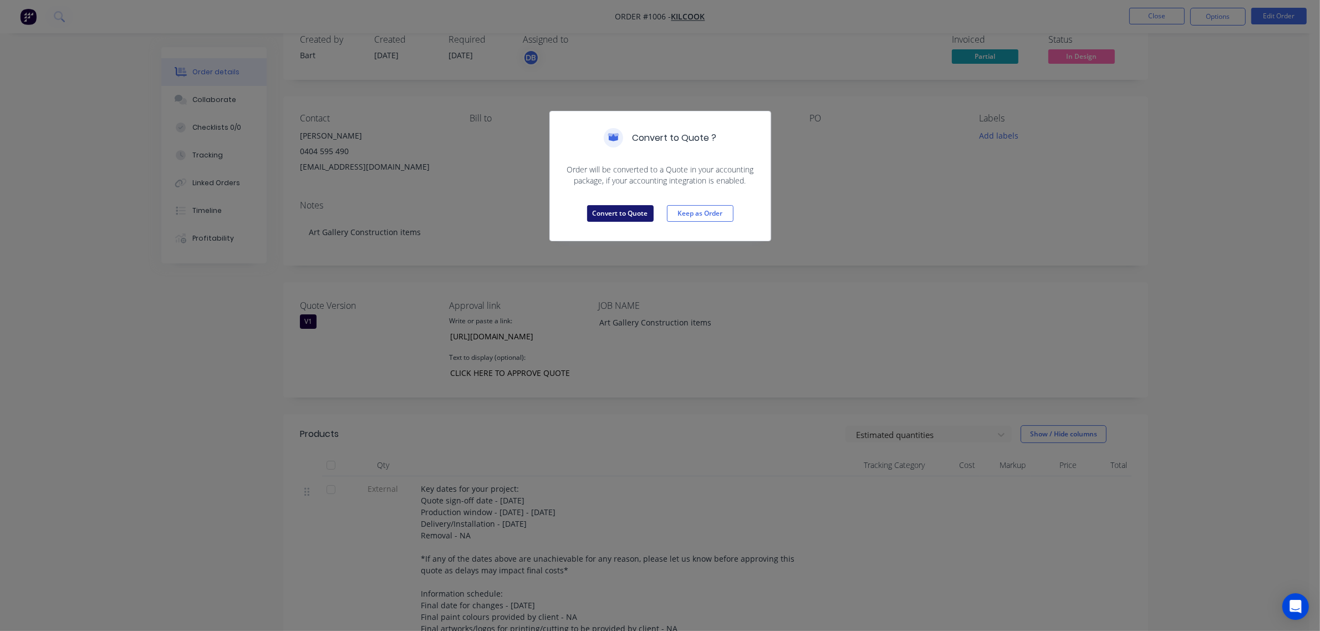
click at [625, 215] on button "Convert to Quote" at bounding box center [620, 213] width 67 height 17
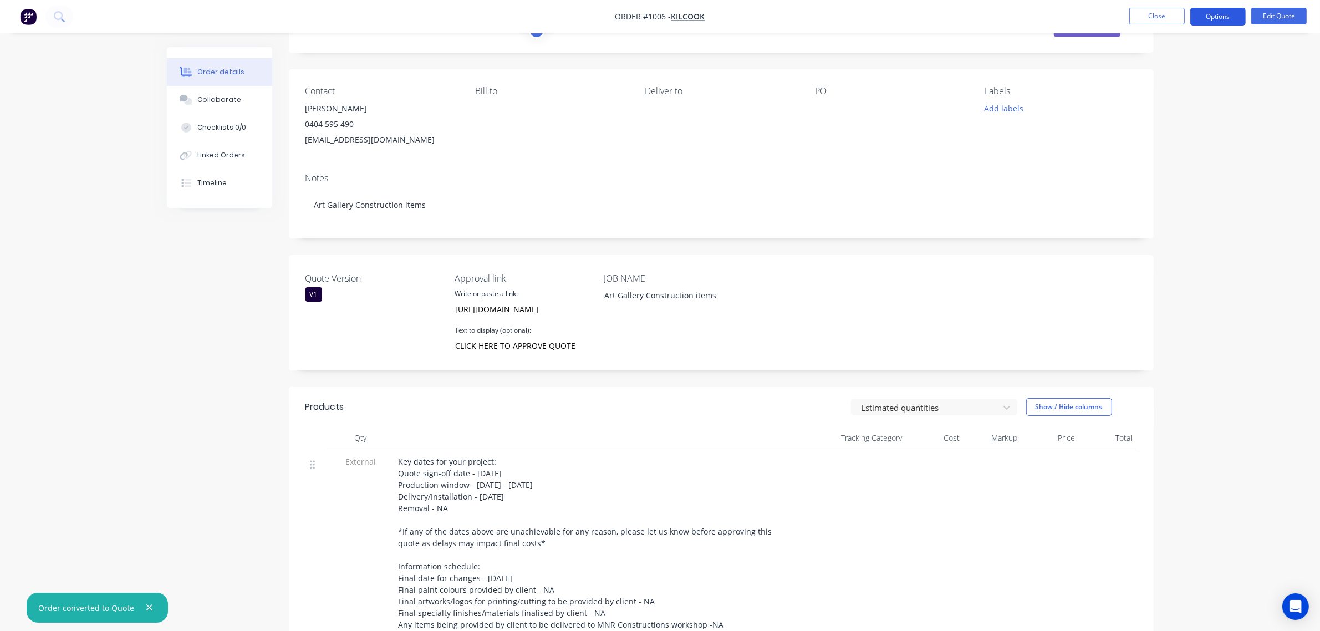
drag, startPoint x: 1229, startPoint y: 14, endPoint x: 1223, endPoint y: 14, distance: 6.1
click at [1229, 14] on button "Options" at bounding box center [1217, 17] width 55 height 18
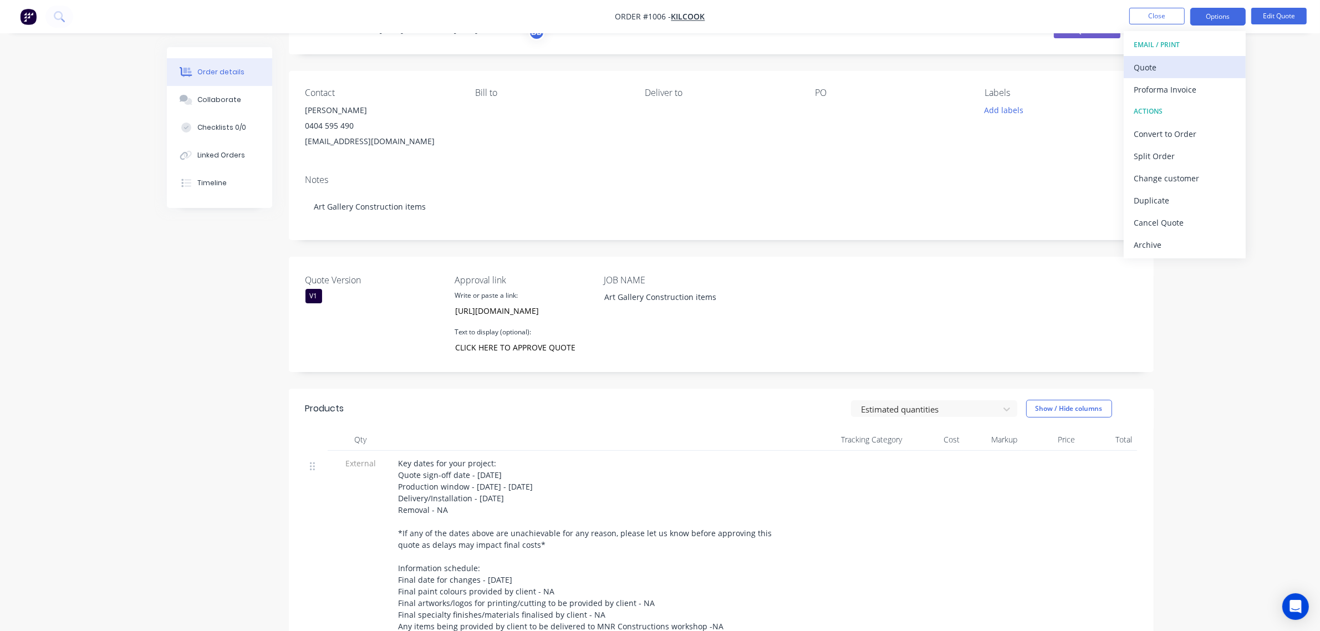
click at [1162, 70] on div "Quote" at bounding box center [1184, 67] width 102 height 16
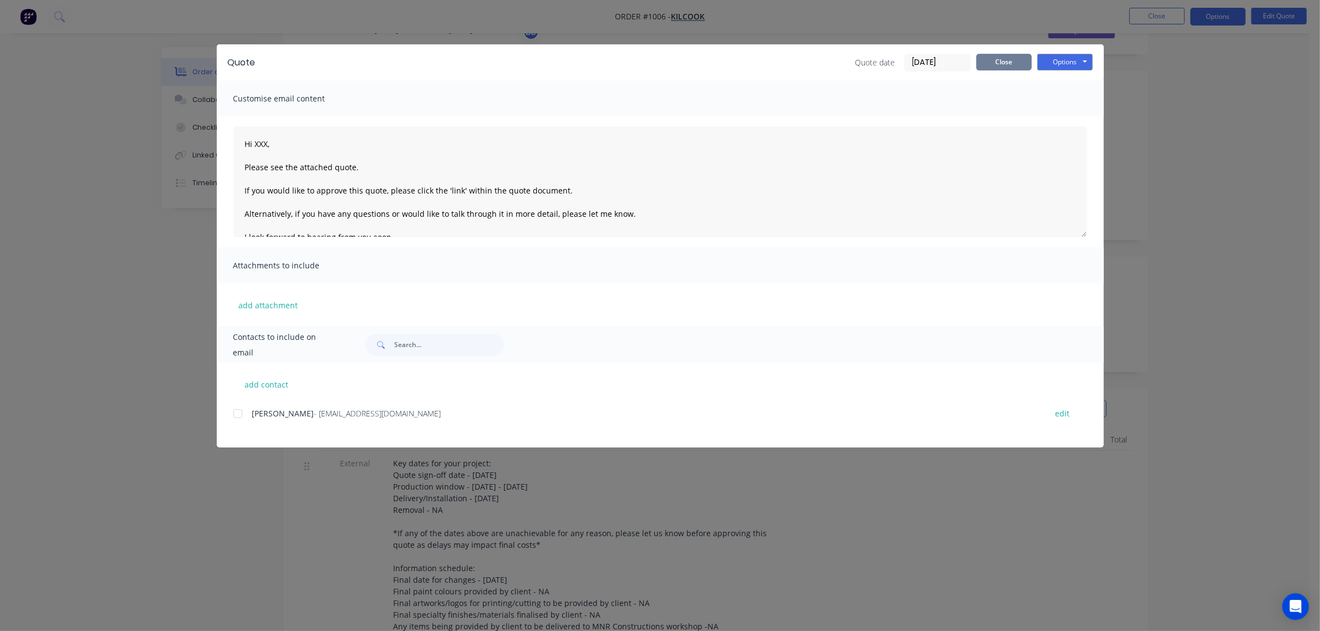
click at [985, 65] on button "Close" at bounding box center [1003, 62] width 55 height 17
